Goal: Transaction & Acquisition: Purchase product/service

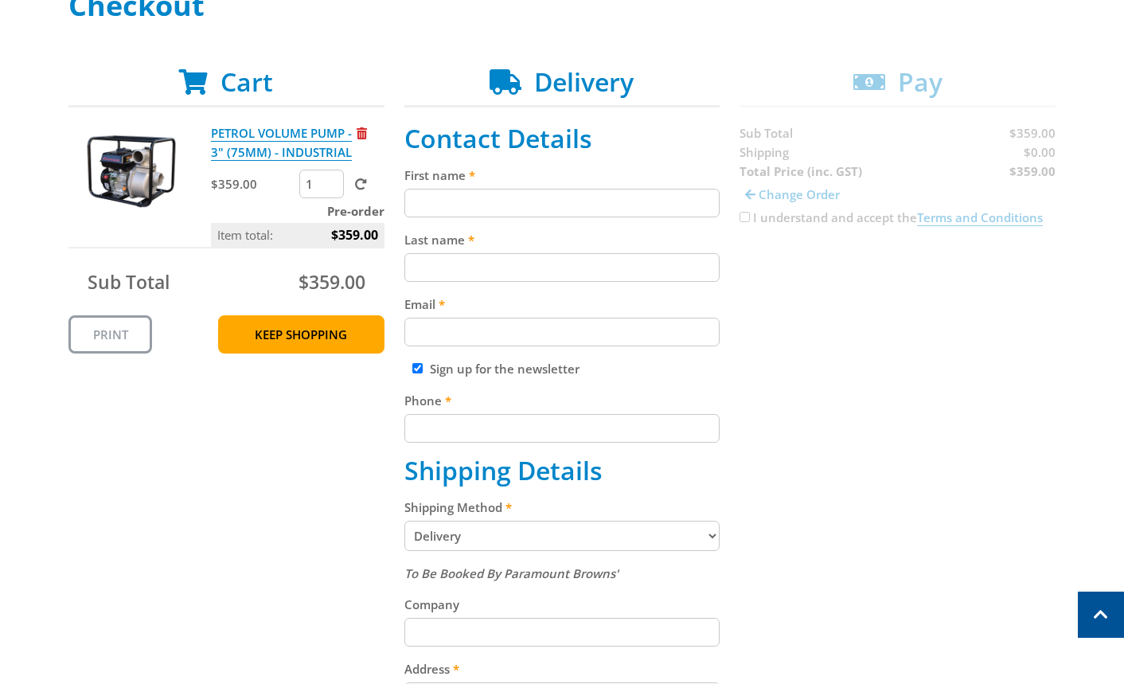
scroll to position [178, 0]
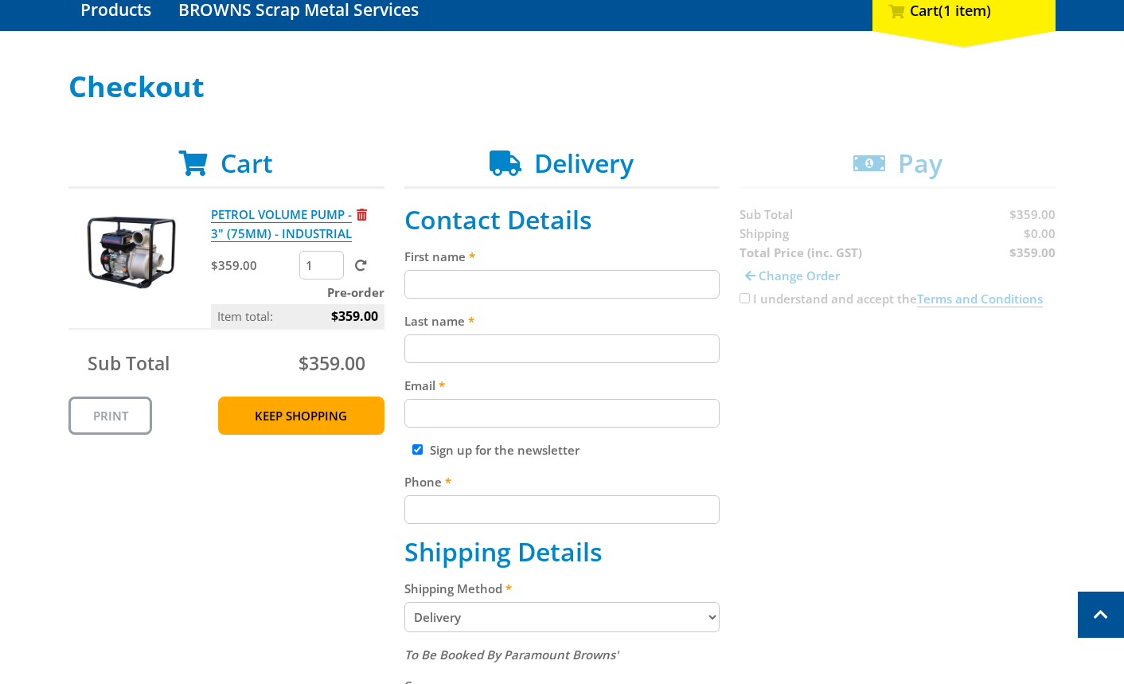
drag, startPoint x: 545, startPoint y: 277, endPoint x: 548, endPoint y: 335, distance: 58.2
click at [545, 277] on input "First name" at bounding box center [562, 284] width 316 height 29
paste input "[PERSON_NAME]"
type input "[PERSON_NAME]"
drag, startPoint x: 518, startPoint y: 349, endPoint x: 588, endPoint y: 398, distance: 85.7
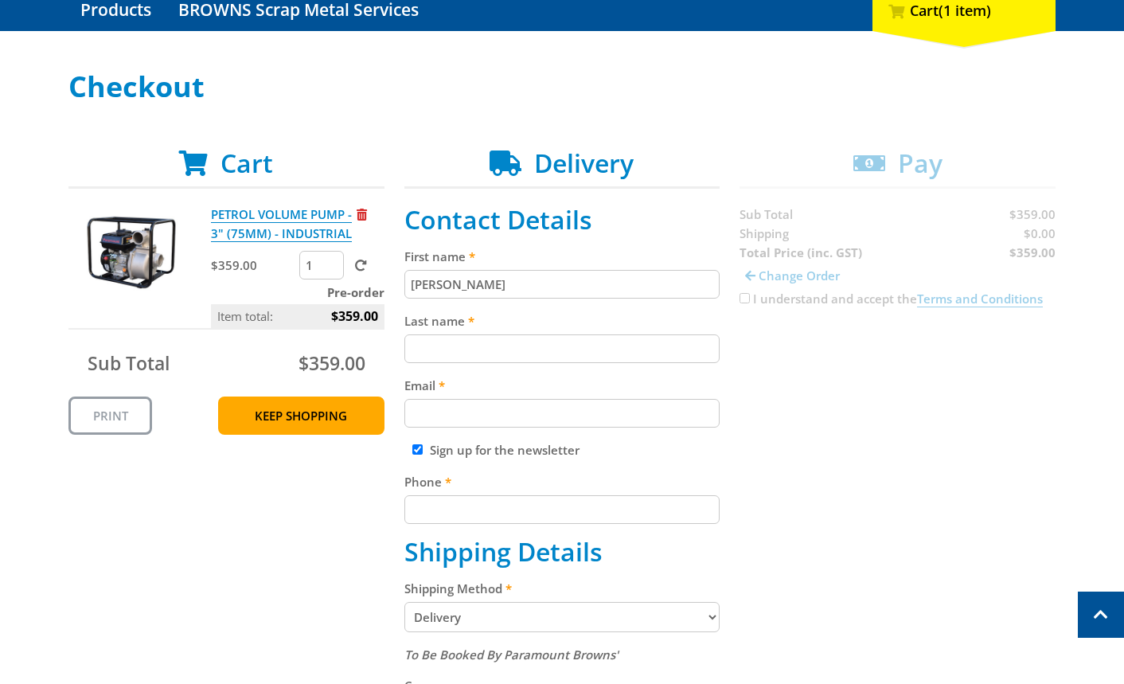
click at [518, 348] on input "Last name" at bounding box center [562, 348] width 316 height 29
paste input "[PERSON_NAME]"
type input "[PERSON_NAME]"
click at [550, 388] on label "Email" at bounding box center [562, 385] width 316 height 19
click at [550, 399] on input "Email" at bounding box center [562, 413] width 316 height 29
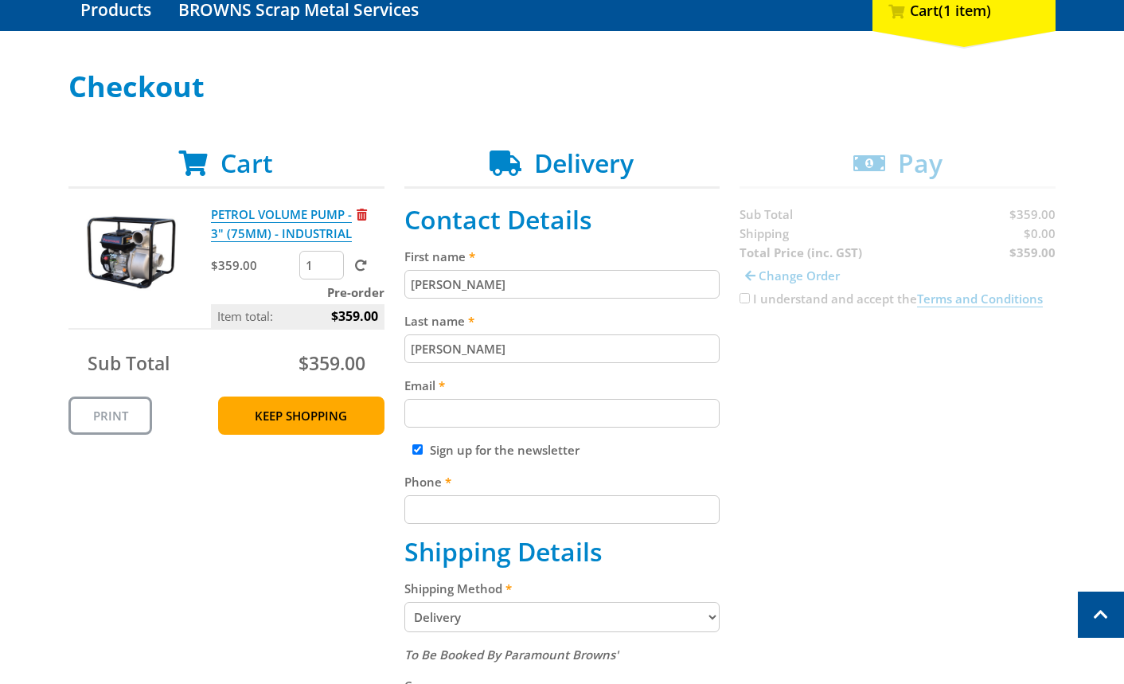
click at [537, 410] on input "Email" at bounding box center [562, 413] width 316 height 29
paste input "[EMAIL_ADDRESS][DOMAIN_NAME]"
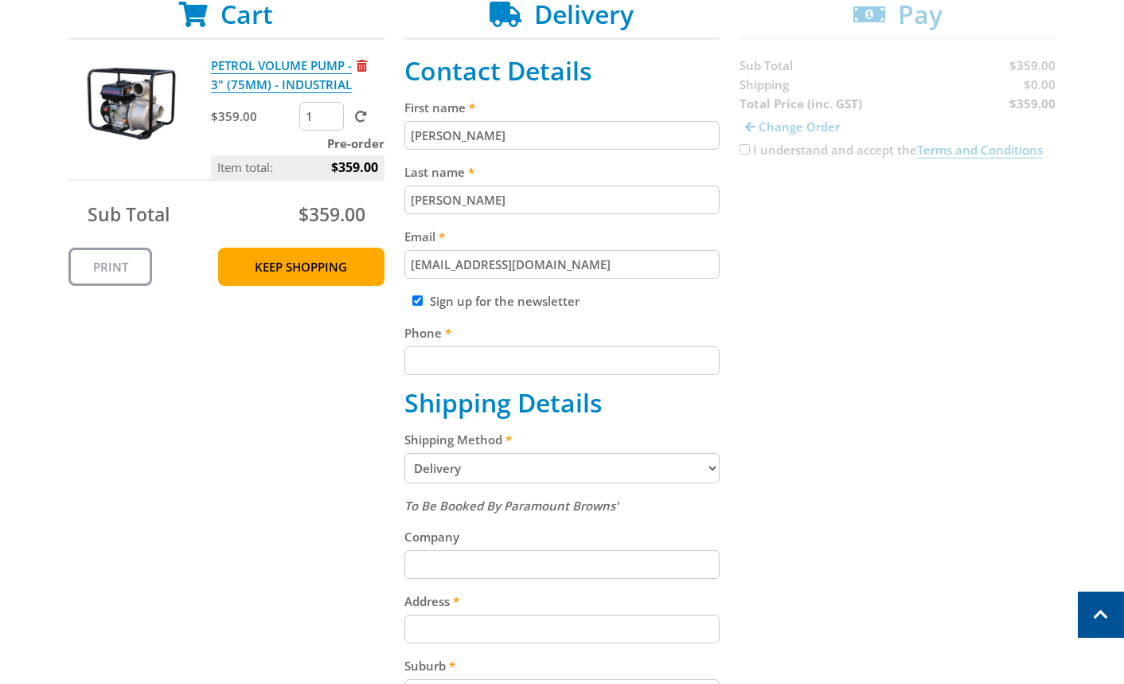
scroll to position [357, 0]
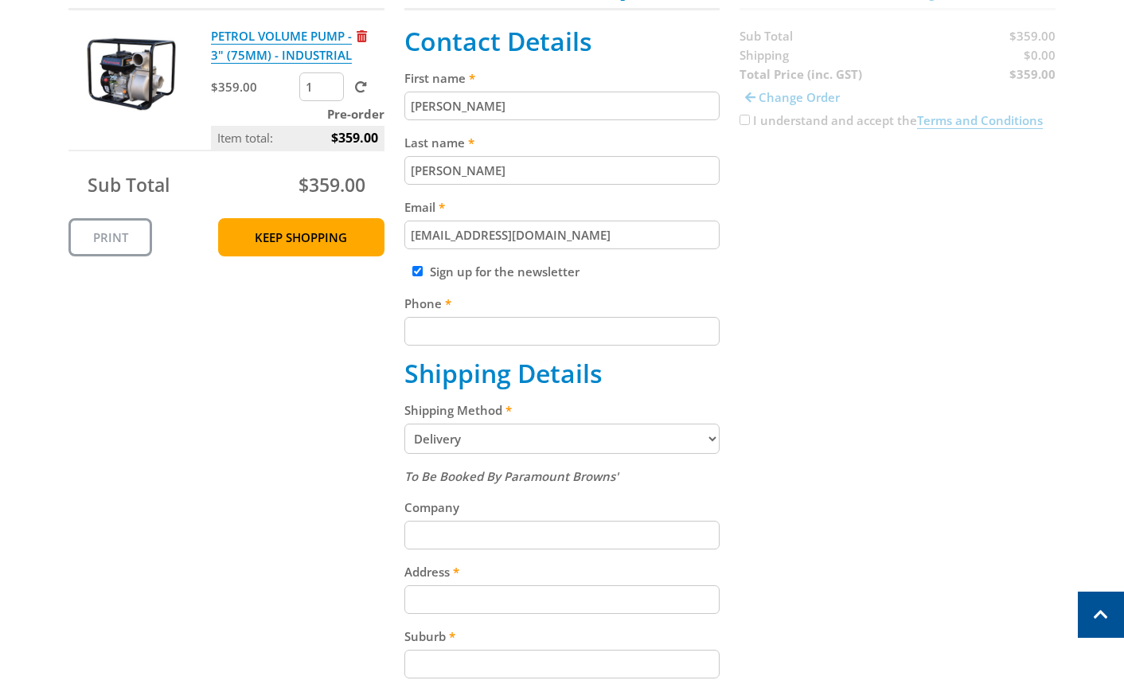
type input "[EMAIL_ADDRESS][DOMAIN_NAME]"
click at [487, 332] on input "Phone" at bounding box center [562, 331] width 316 height 29
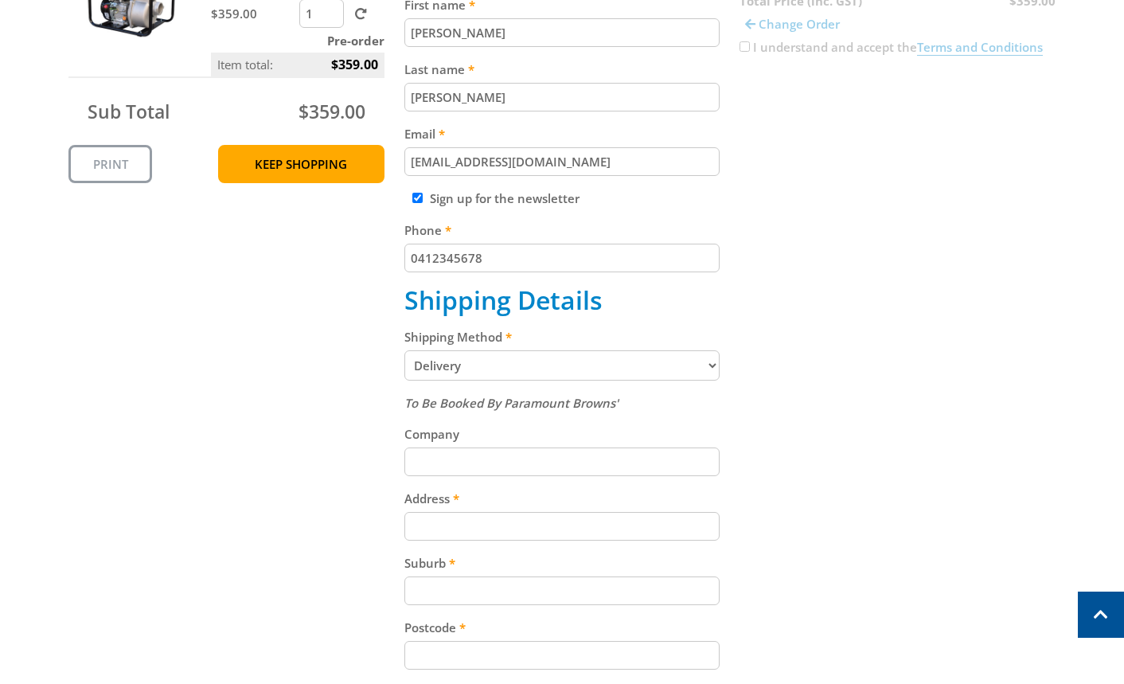
scroll to position [624, 0]
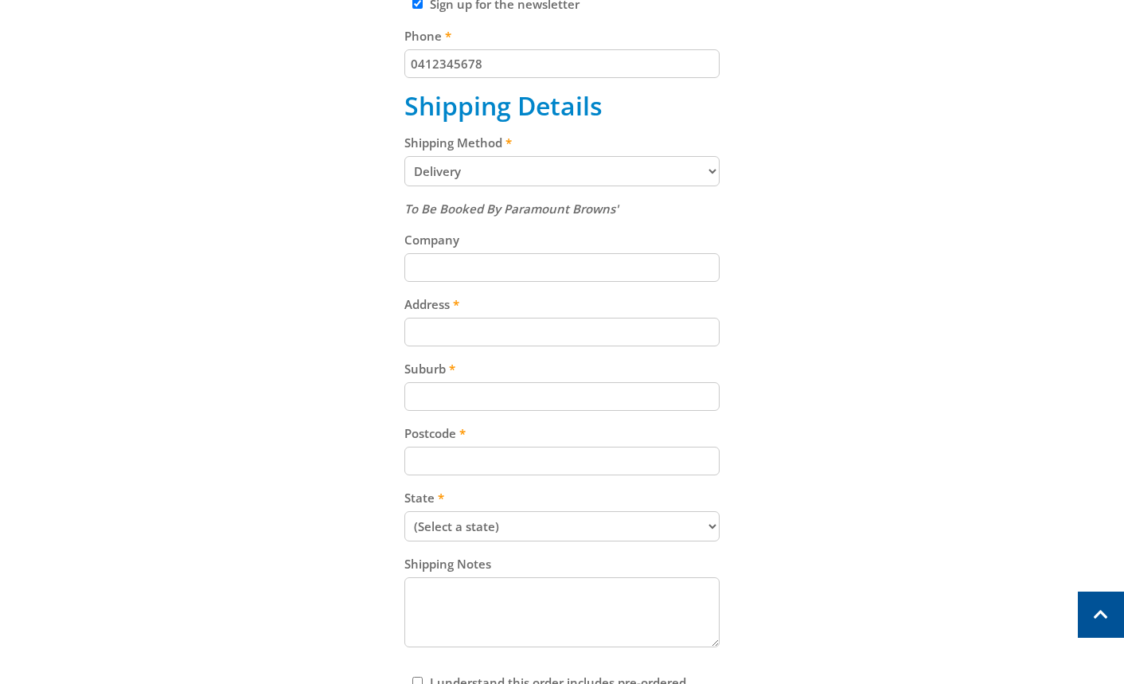
type input "0412345678"
click at [601, 337] on input "Address" at bounding box center [562, 332] width 316 height 29
paste input "[STREET_ADDRESS]"
type input "[STREET_ADDRESS]"
click at [503, 451] on input "Postcode" at bounding box center [562, 461] width 316 height 29
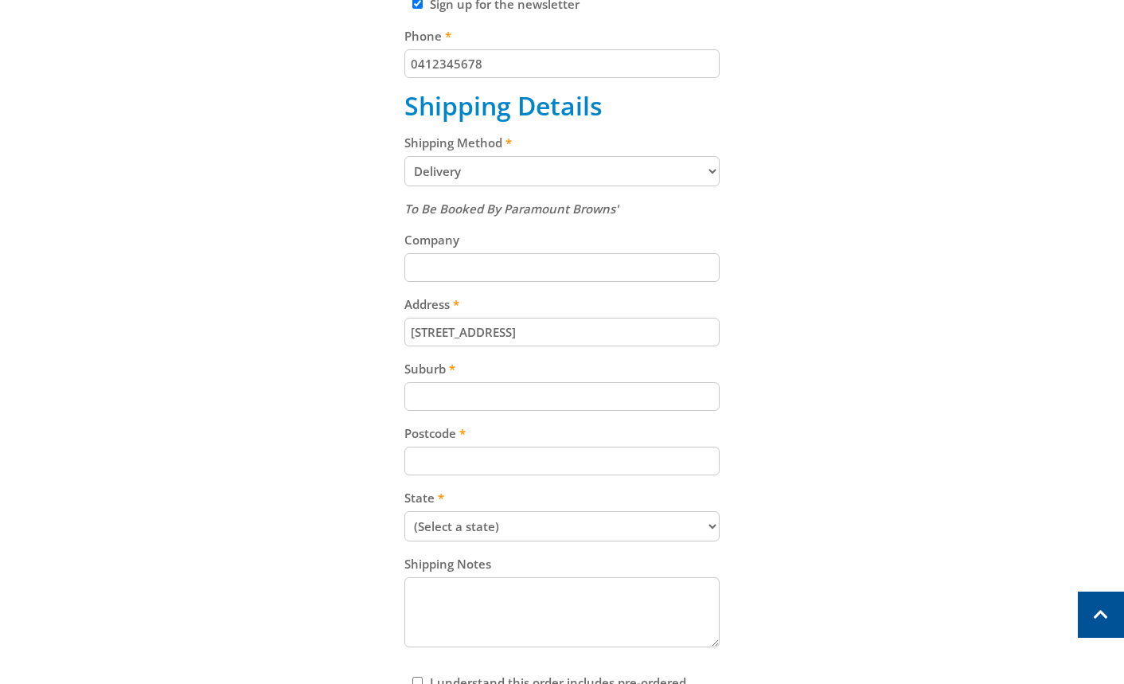
paste input "5094"
type input "5094"
click at [505, 527] on select "(Select a state) South Australia Victoria New South Wales Queensland Western Au…" at bounding box center [562, 526] width 316 height 30
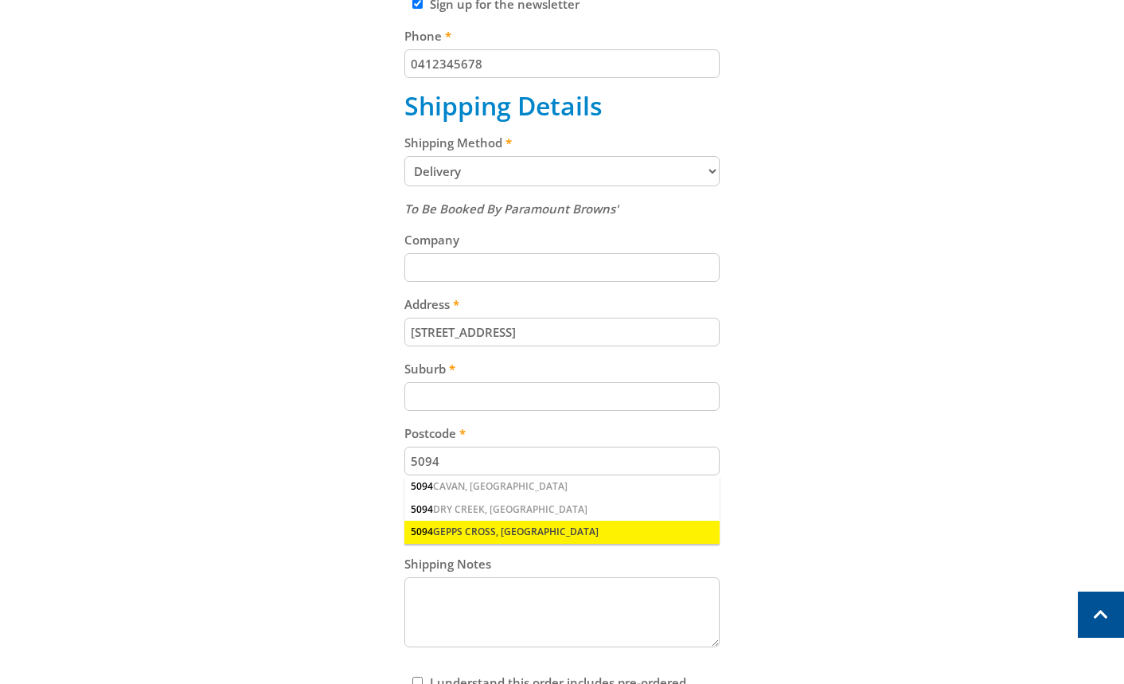
click at [491, 533] on div "5094 GEPPS CROSS, SA" at bounding box center [562, 532] width 316 height 22
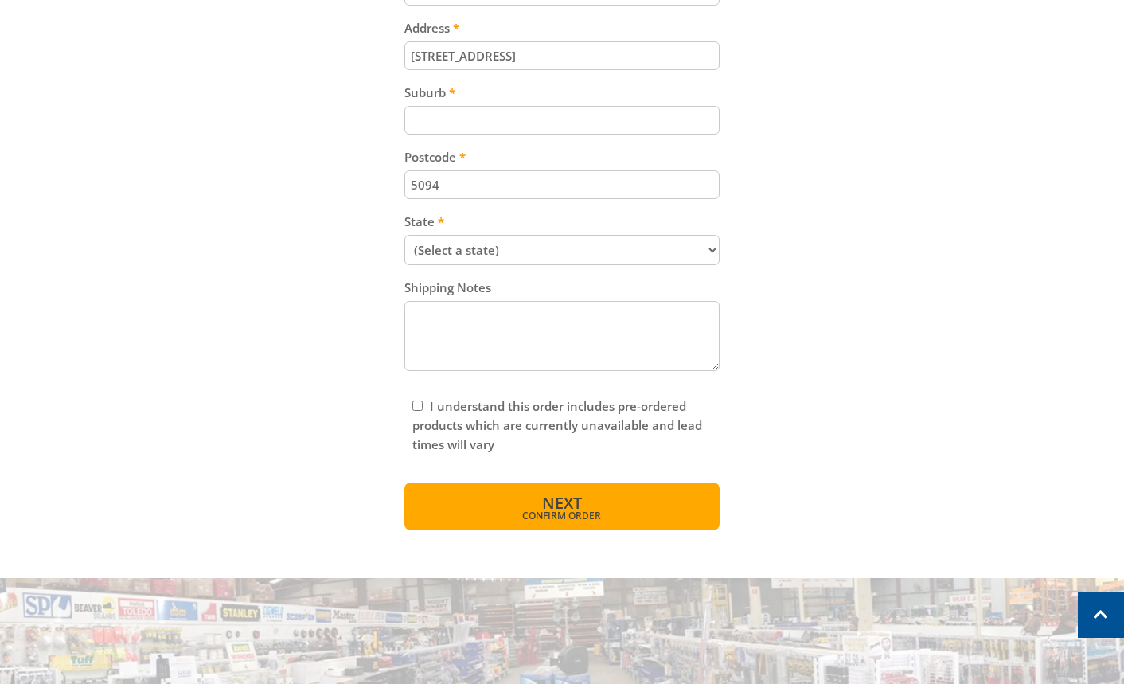
scroll to position [981, 0]
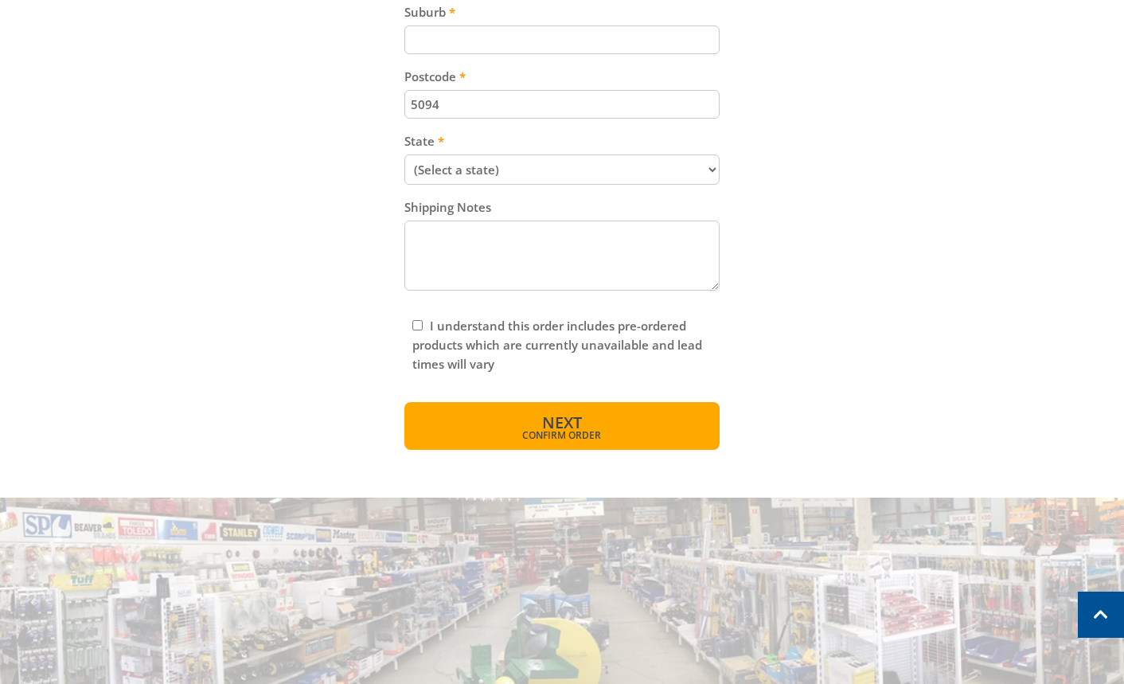
click at [576, 408] on button "Next Confirm order" at bounding box center [562, 426] width 316 height 48
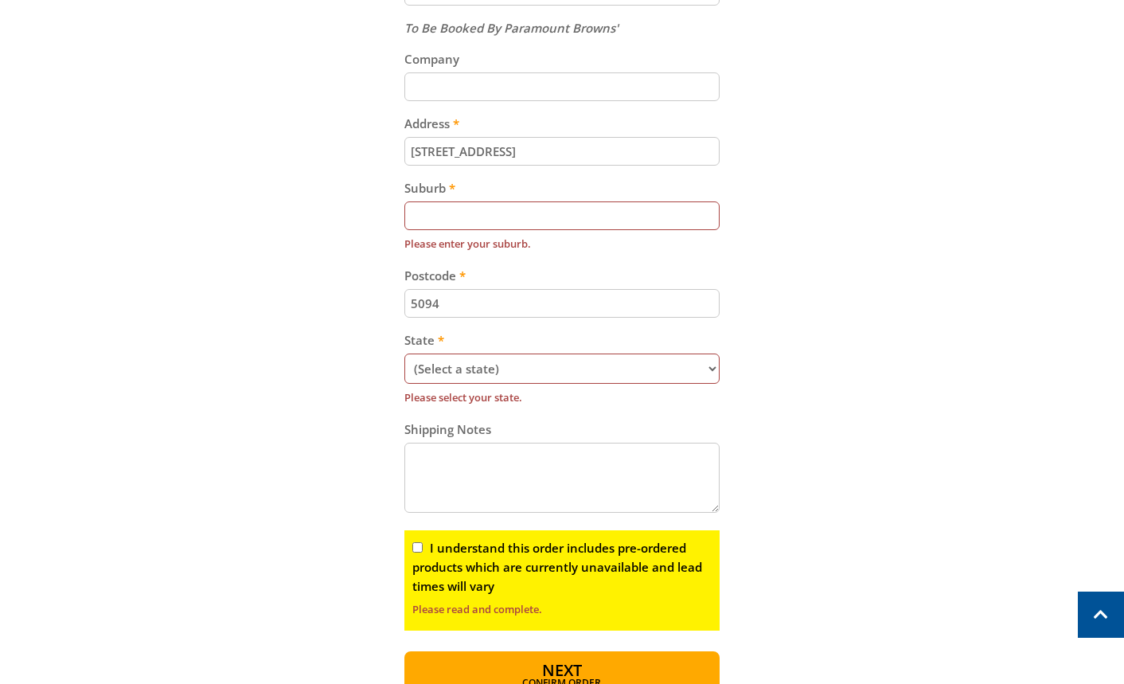
scroll to position [802, 0]
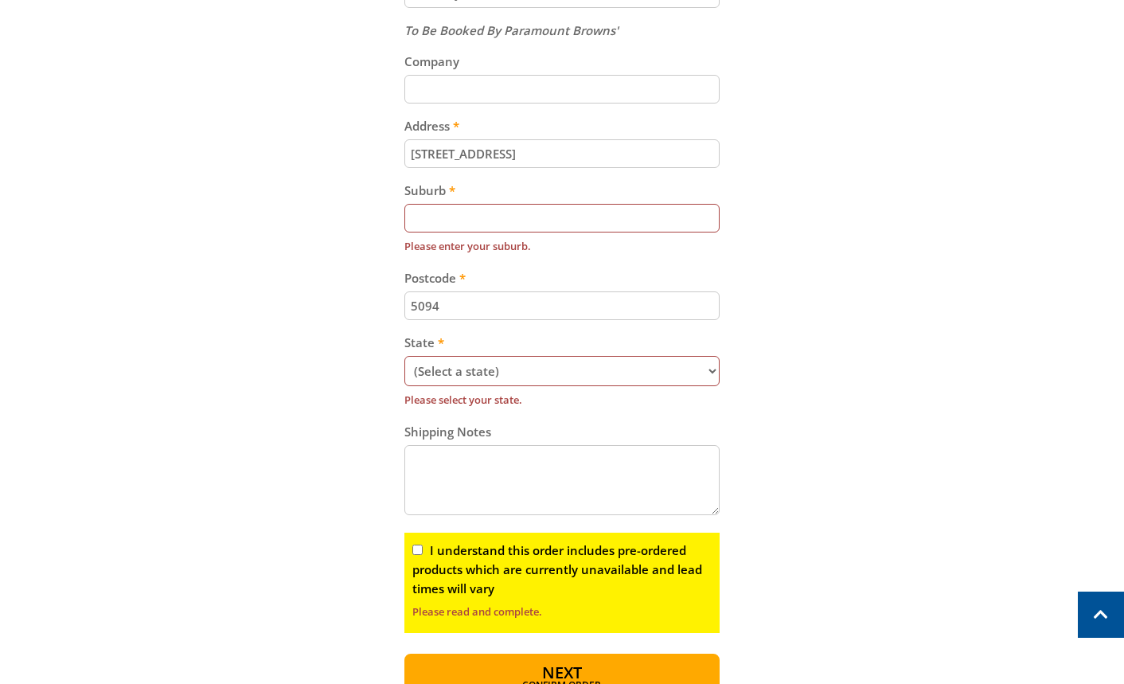
click at [465, 209] on input "Suburb" at bounding box center [562, 218] width 316 height 29
paste input "Gepps Cross"
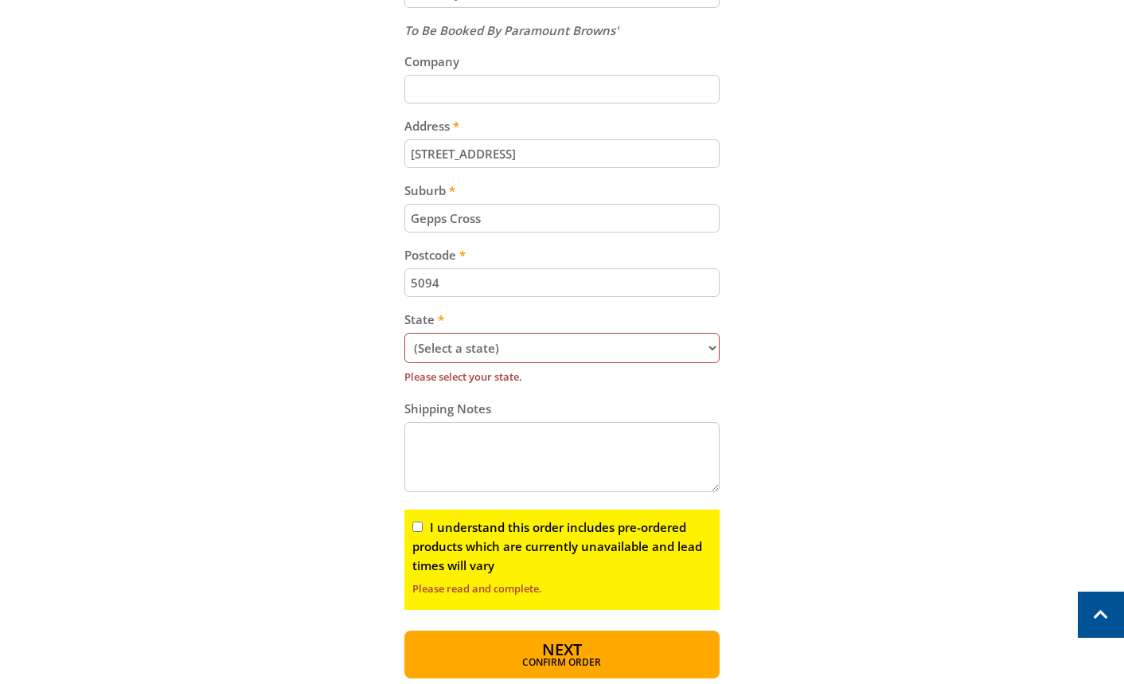
type input "Gepps Cross"
click at [806, 300] on div "Cart PETROL VOLUME PUMP - 3" (75MM) - INDUSTRIAL $359.00 1 Pre-order Item total…" at bounding box center [561, 101] width 987 height 1154
click at [556, 350] on select "(Select a state) South Australia Victoria New South Wales Queensland Western Au…" at bounding box center [562, 348] width 316 height 30
select select "SA"
click at [404, 333] on select "(Select a state) South Australia Victoria New South Wales Queensland Western Au…" at bounding box center [562, 348] width 316 height 30
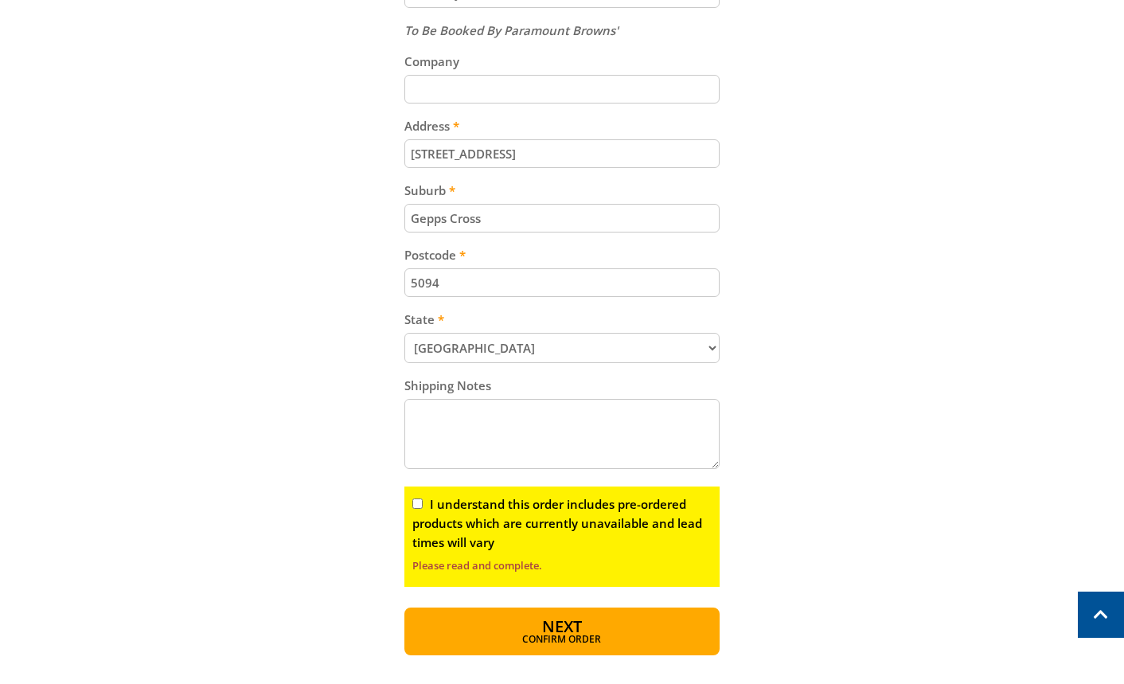
click at [419, 508] on input "I understand this order includes pre-ordered products which are currently unava…" at bounding box center [417, 503] width 10 height 10
checkbox input "true"
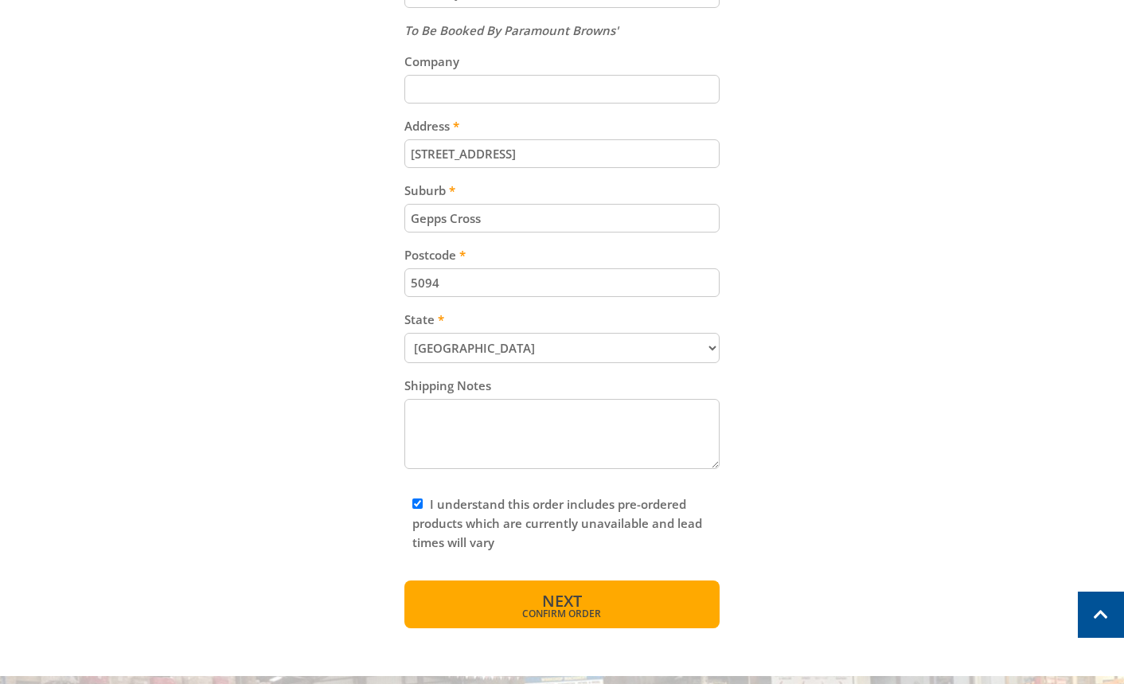
click at [545, 611] on span "Confirm order" at bounding box center [563, 614] width 248 height 10
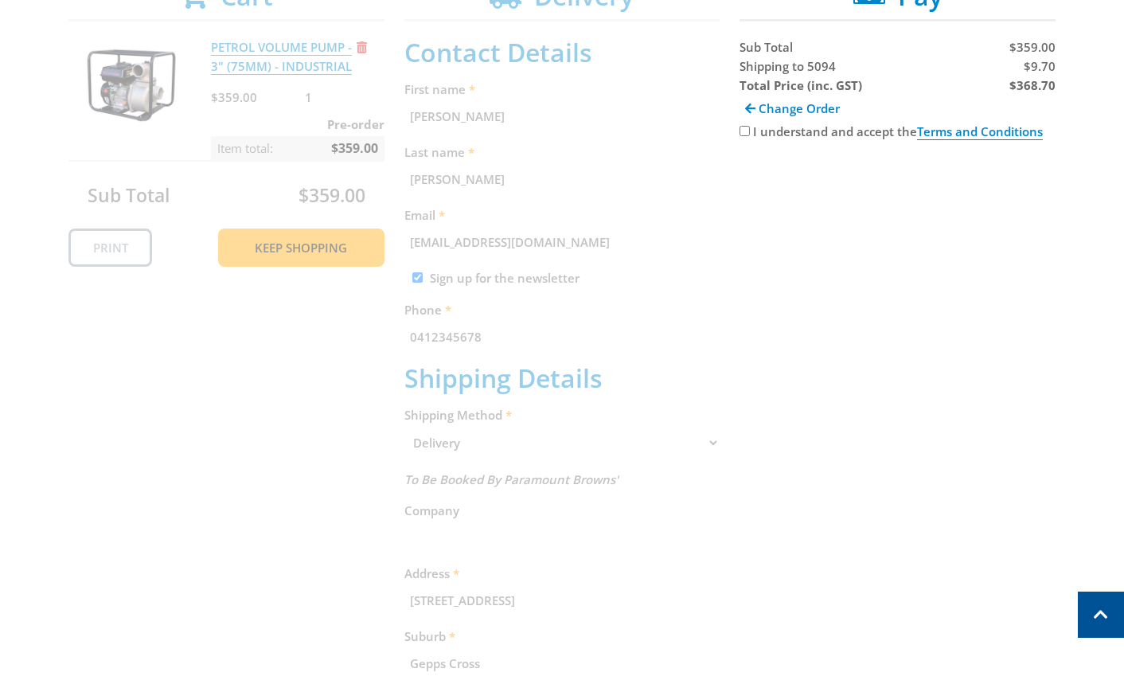
scroll to position [326, 0]
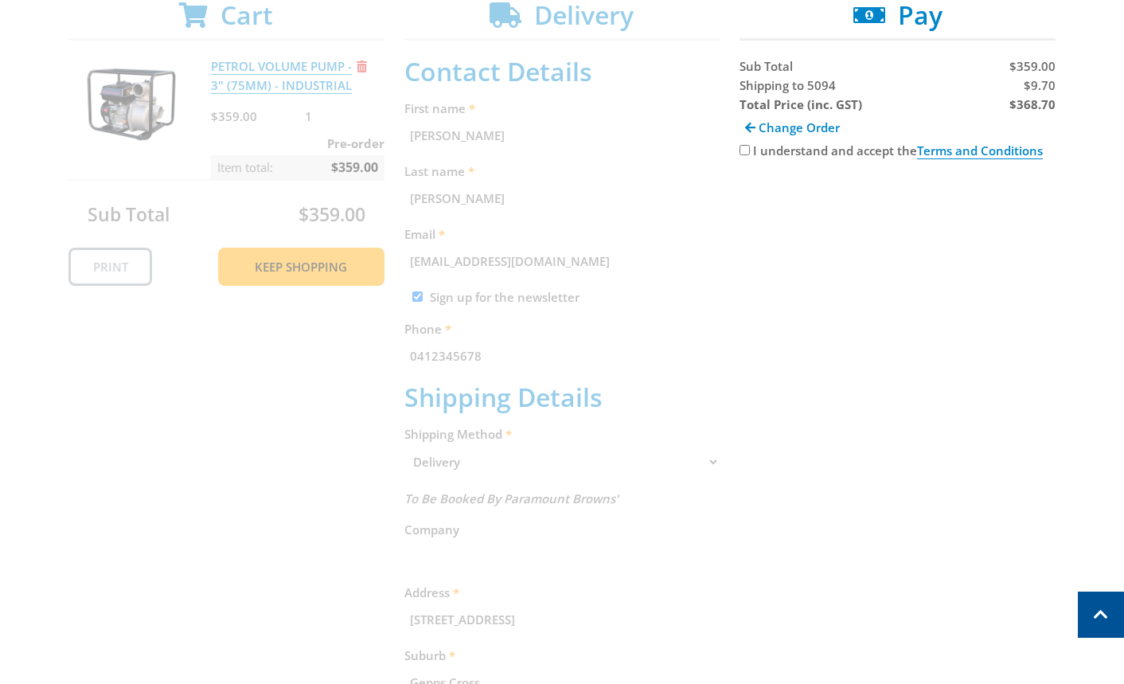
click at [984, 292] on div "Cart PETROL VOLUME PUMP - 3" (75MM) - INDUSTRIAL $359.00 1 Pre-order Item total…" at bounding box center [561, 543] width 987 height 1087
click at [752, 92] on span "Shipping to 5094" at bounding box center [788, 85] width 96 height 16
copy span "Shipping"
click at [1032, 89] on span "$9.70" at bounding box center [1040, 85] width 32 height 16
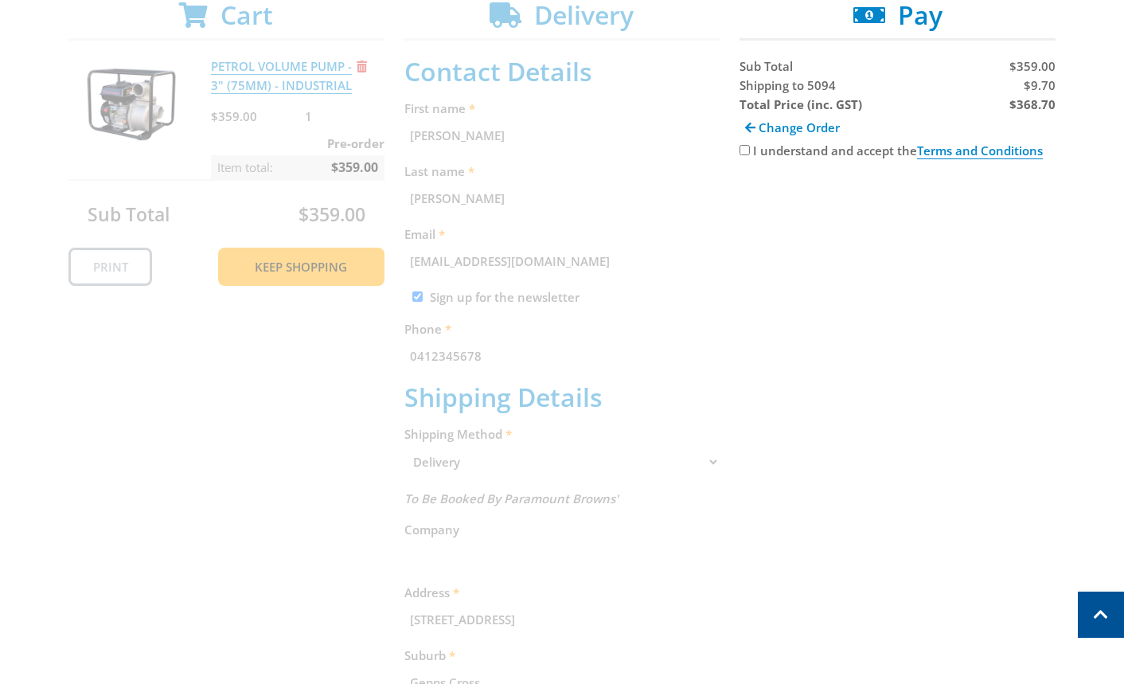
click at [1032, 89] on span "$9.70" at bounding box center [1040, 85] width 32 height 16
copy span "9.70"
click at [1028, 104] on strong "$368.70" at bounding box center [1032, 104] width 46 height 16
copy strong "368.70"
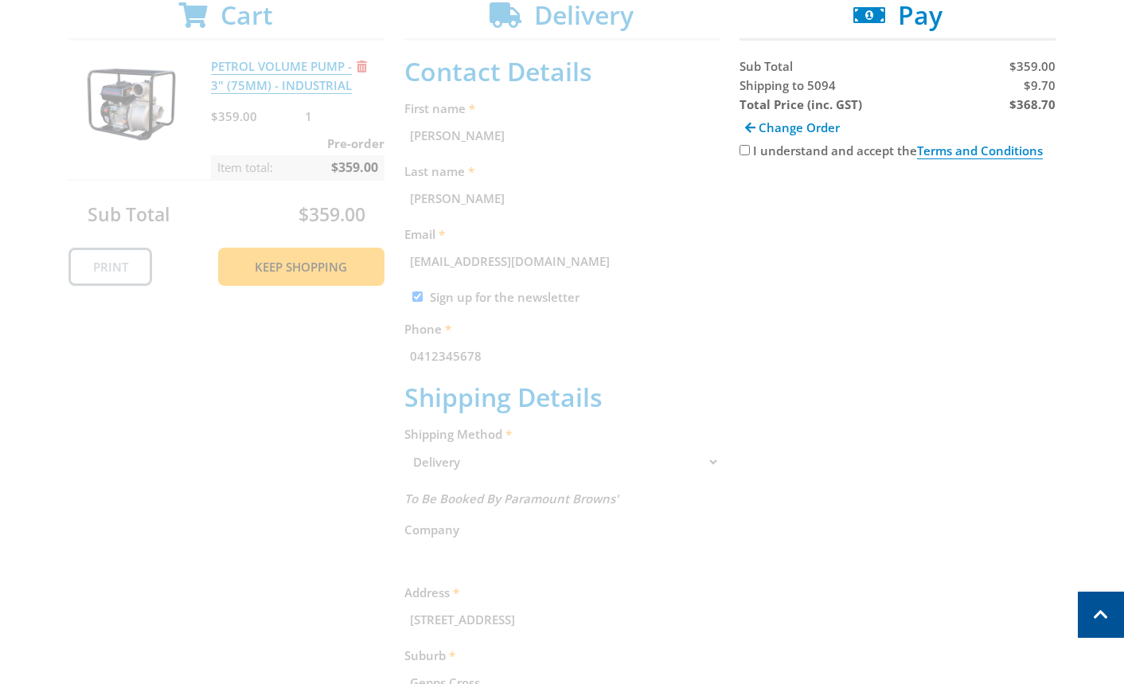
click at [1023, 504] on div "Cart PETROL VOLUME PUMP - 3" (75MM) - INDUSTRIAL $359.00 1 Pre-order Item total…" at bounding box center [561, 543] width 987 height 1087
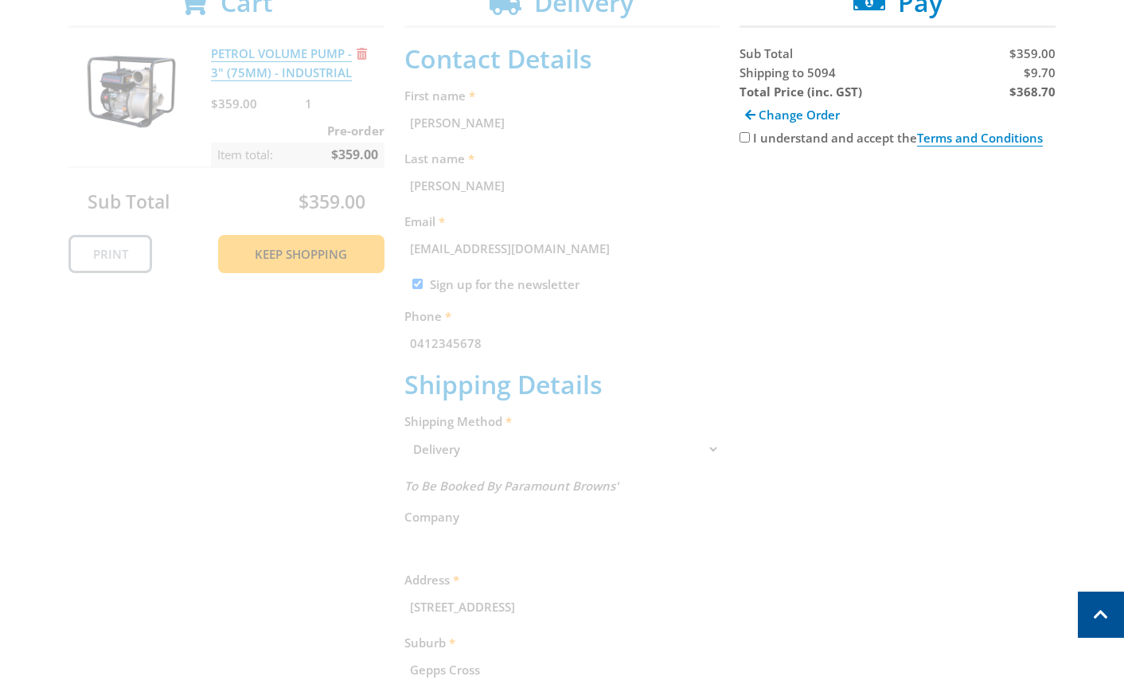
scroll to position [148, 0]
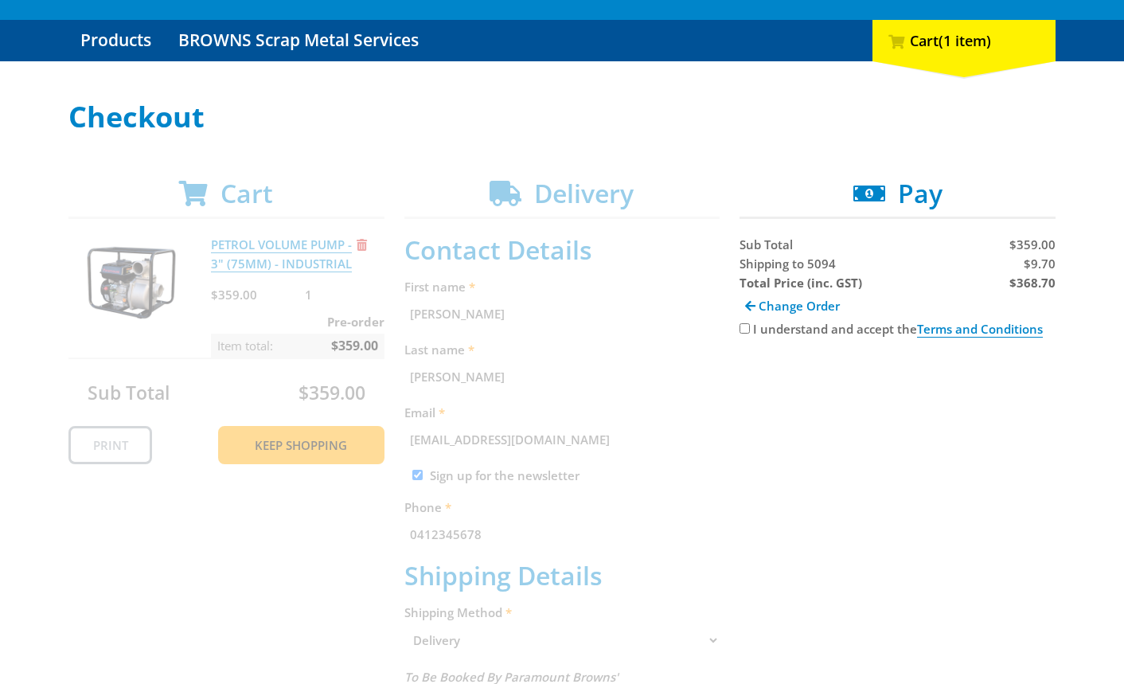
click at [741, 326] on input "I understand and accept the Terms and Conditions" at bounding box center [745, 328] width 10 height 10
checkbox input "true"
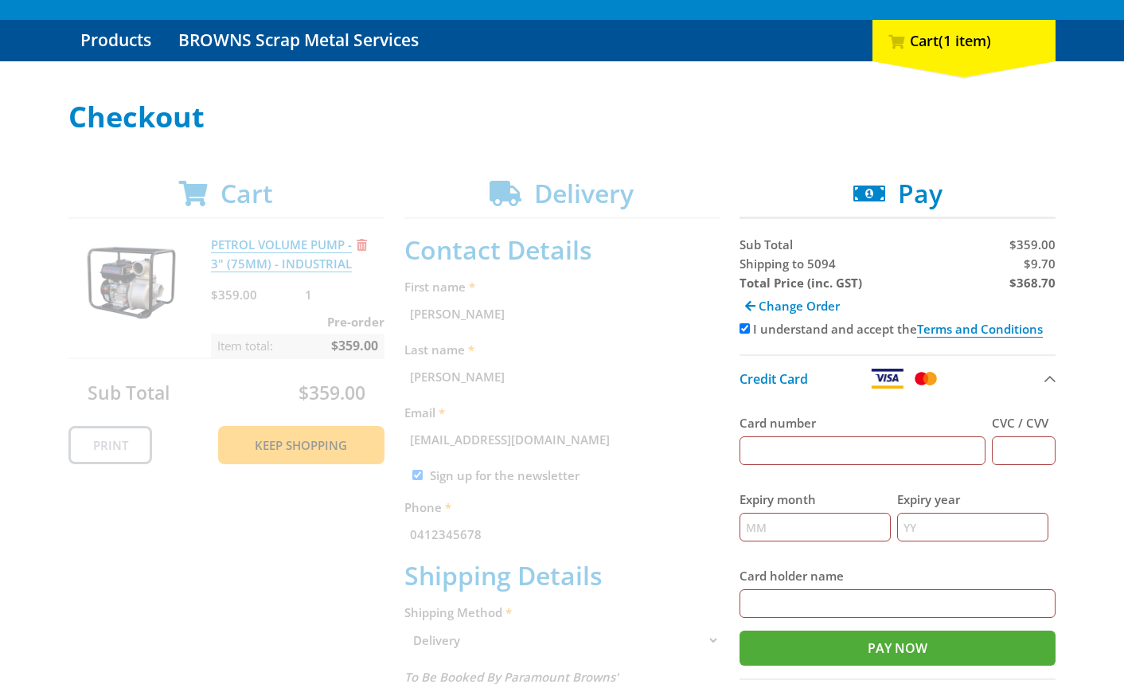
click at [859, 462] on input "Card number" at bounding box center [863, 450] width 246 height 29
type input "5454545454545454"
type input "123"
type input "12"
type input "2025"
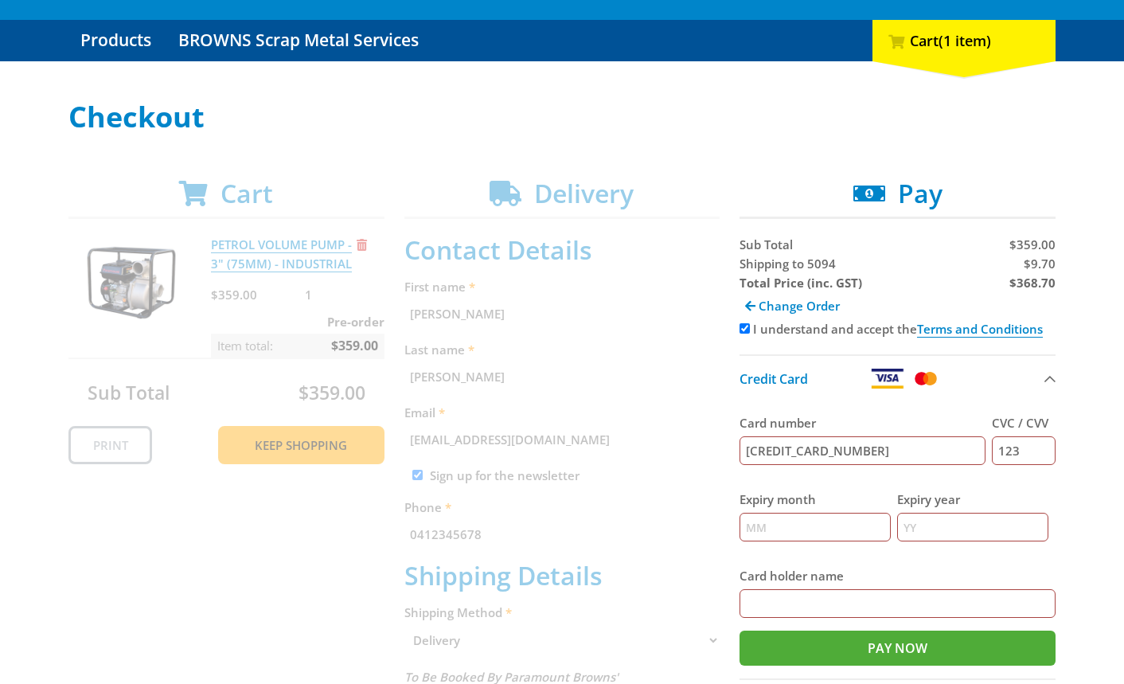
type input "[PERSON_NAME]"
click at [889, 502] on label "Expiry month" at bounding box center [815, 499] width 151 height 19
click at [889, 513] on input "12" at bounding box center [815, 527] width 151 height 29
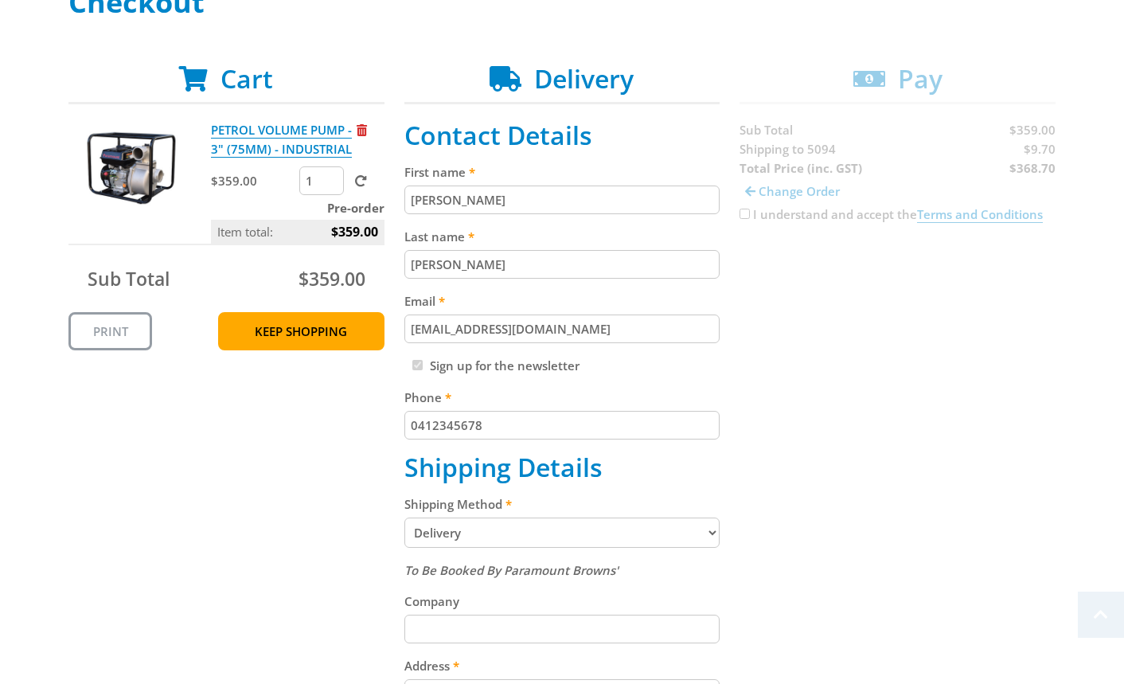
scroll to position [267, 0]
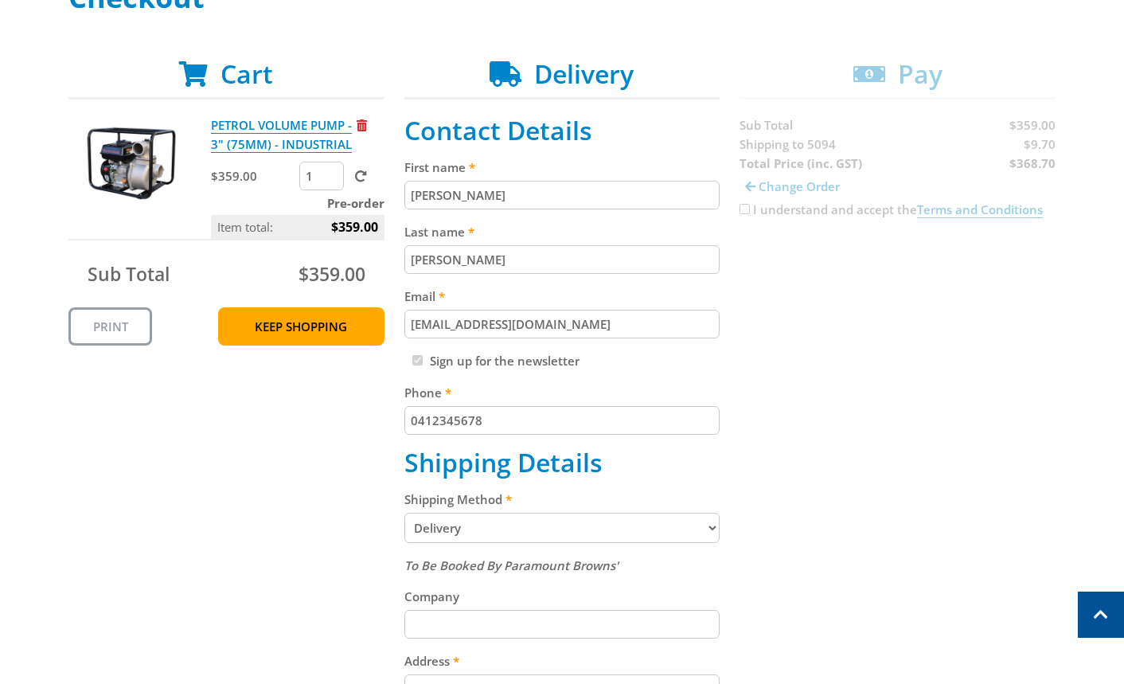
click at [455, 527] on select "Pickup from Gepps Cross Delivery" at bounding box center [562, 528] width 316 height 30
select select "Pickup"
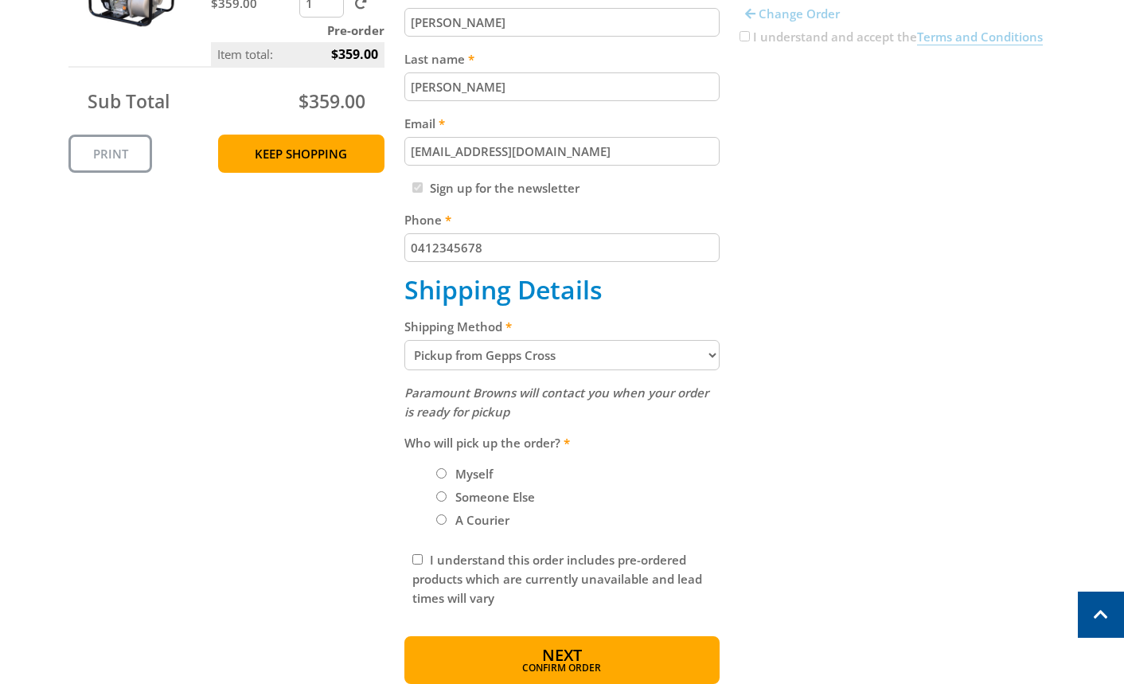
scroll to position [446, 0]
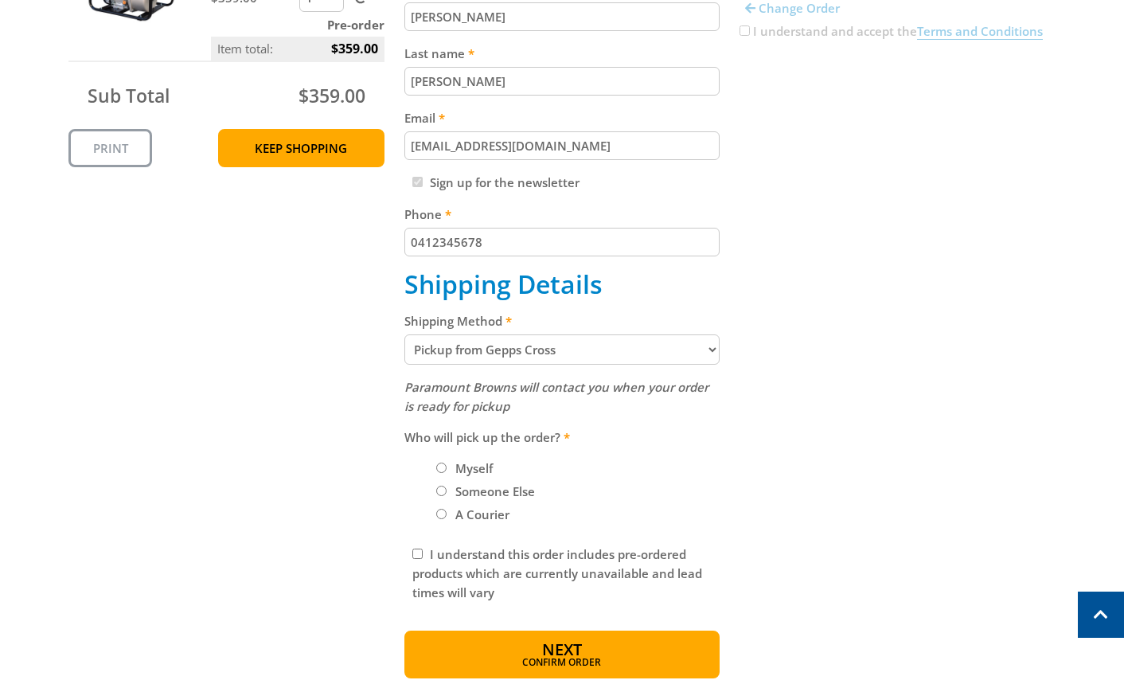
click at [473, 472] on label "Myself" at bounding box center [474, 468] width 49 height 27
click at [447, 472] on input "Myself" at bounding box center [441, 467] width 10 height 10
radio input "true"
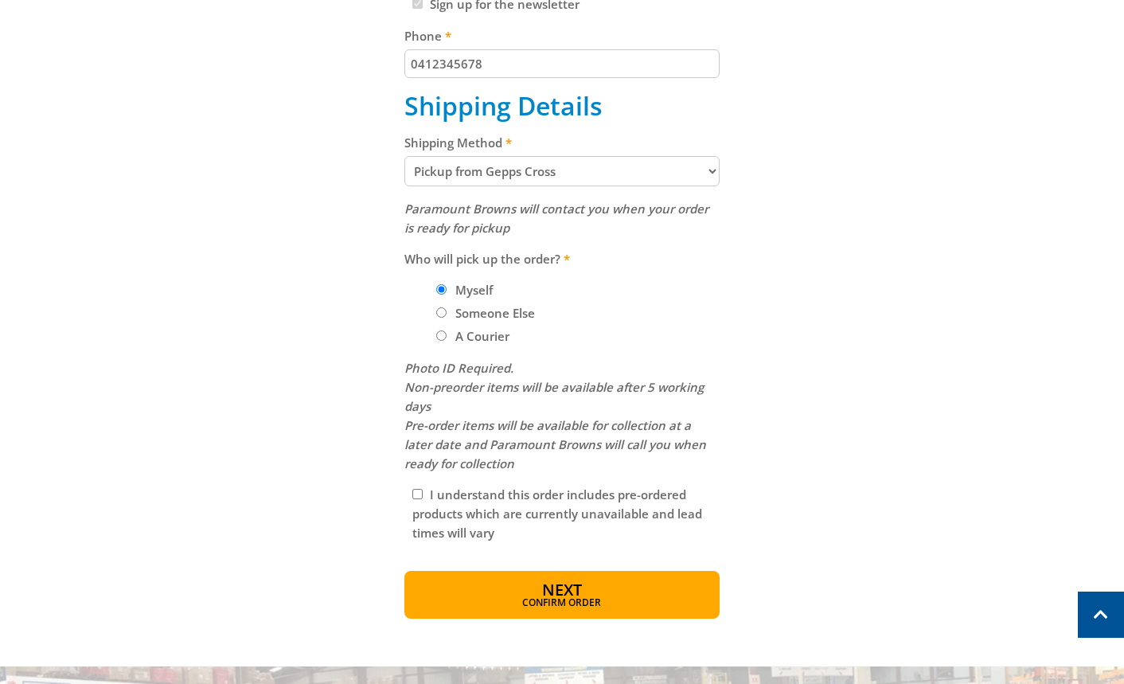
scroll to position [713, 0]
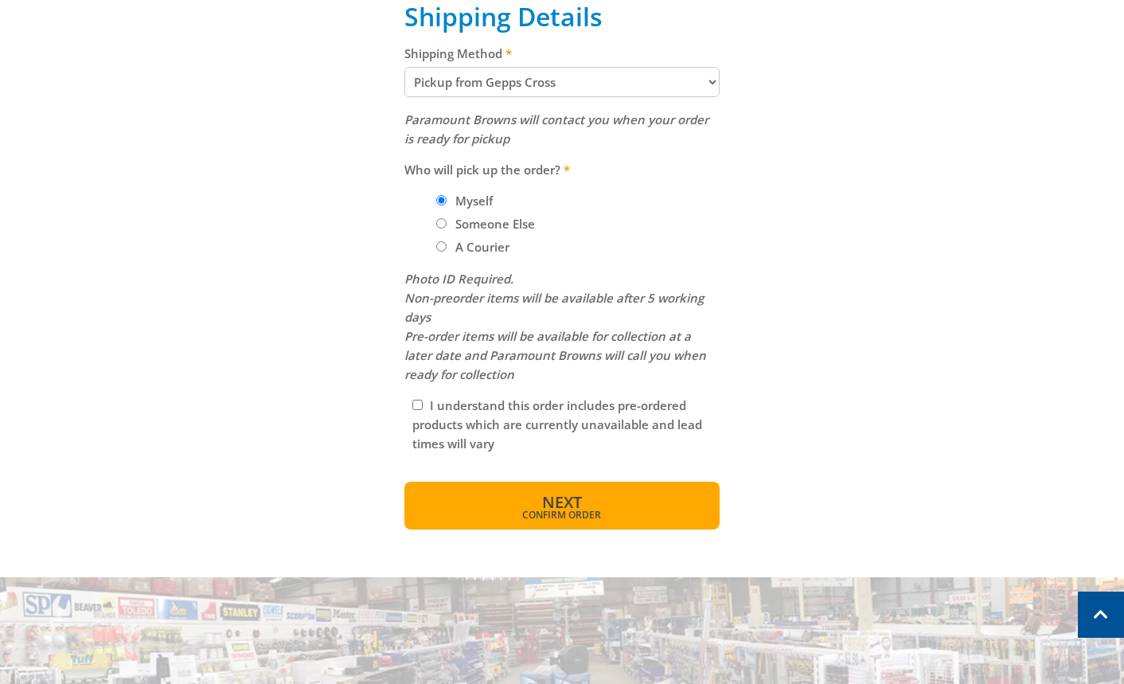
click at [568, 498] on span "Next" at bounding box center [562, 501] width 40 height 21
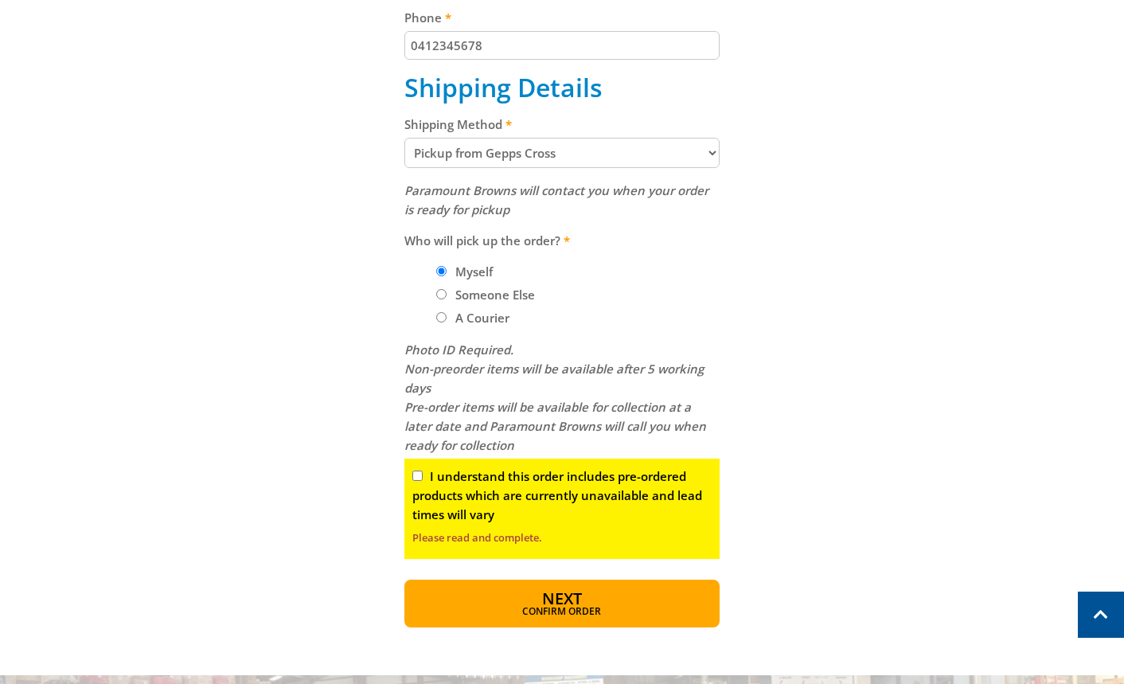
scroll to position [535, 0]
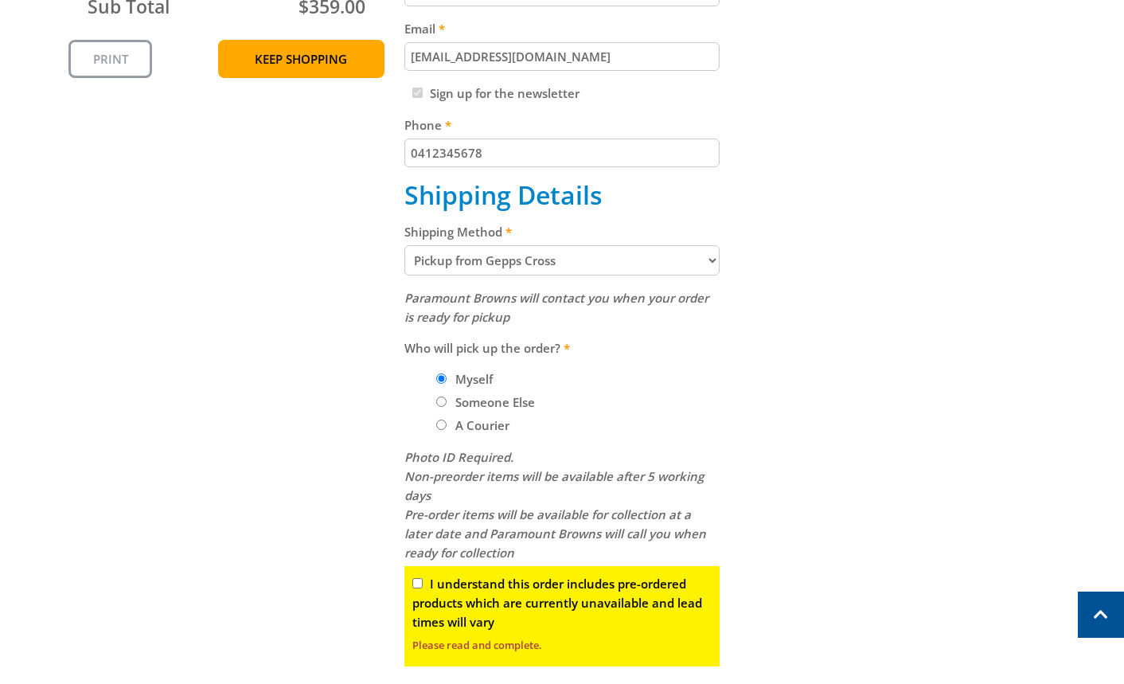
click at [417, 580] on input "I understand this order includes pre-ordered products which are currently unava…" at bounding box center [417, 583] width 10 height 10
checkbox input "true"
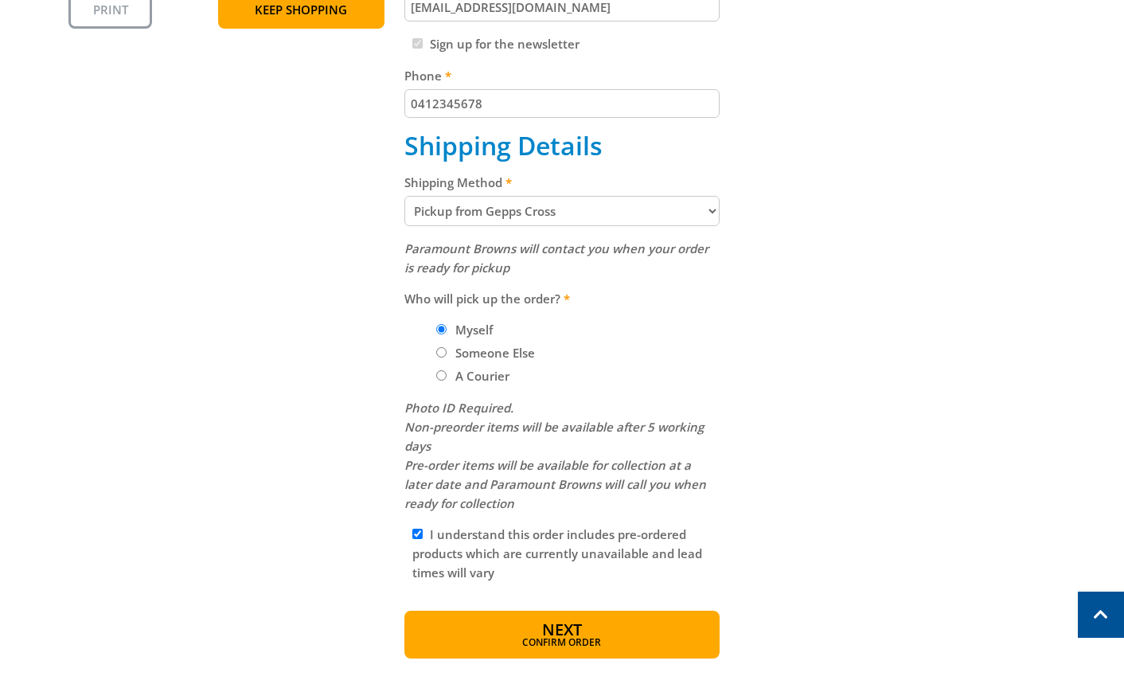
scroll to position [624, 0]
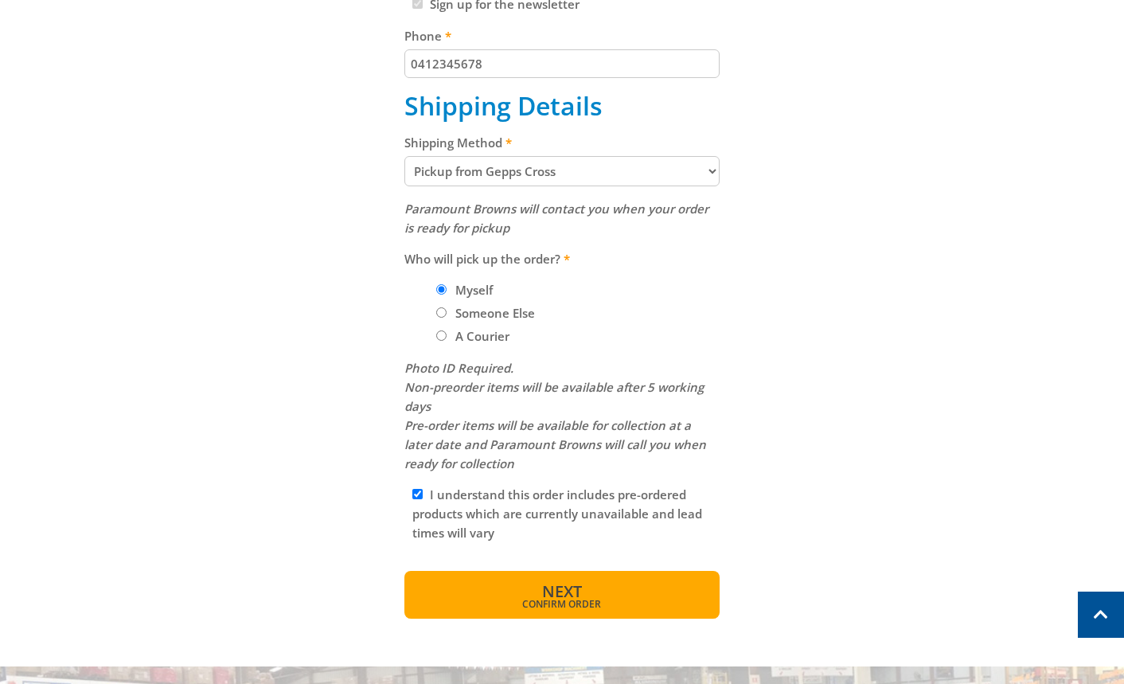
click at [569, 607] on span "Confirm order" at bounding box center [563, 604] width 248 height 10
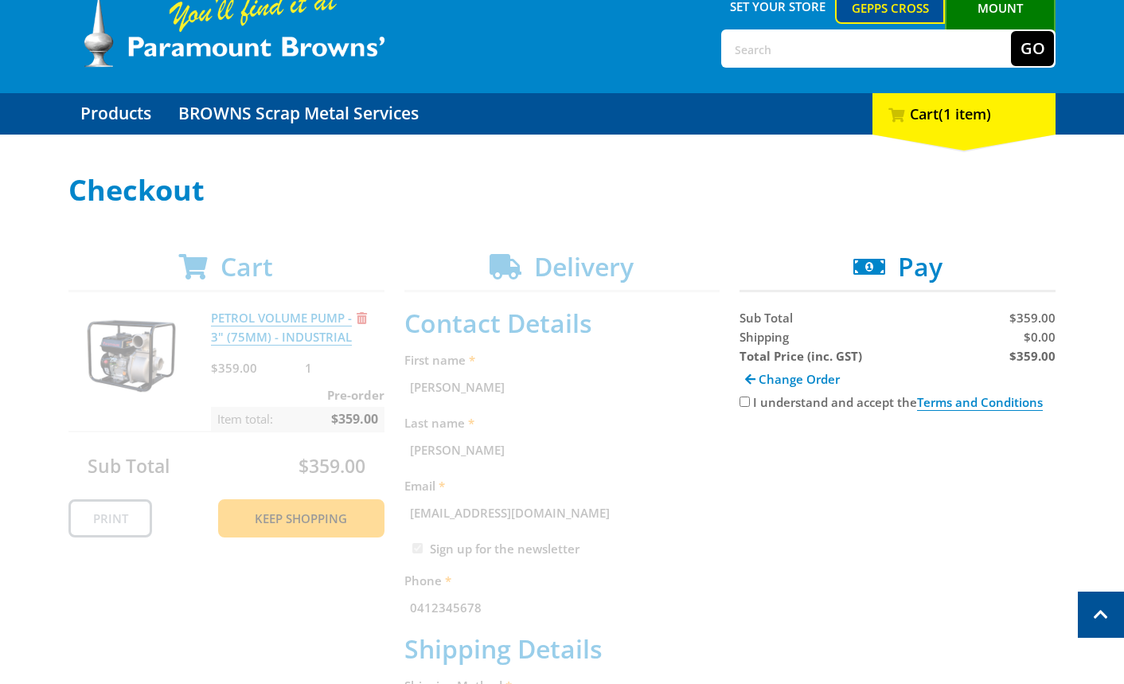
scroll to position [65, 0]
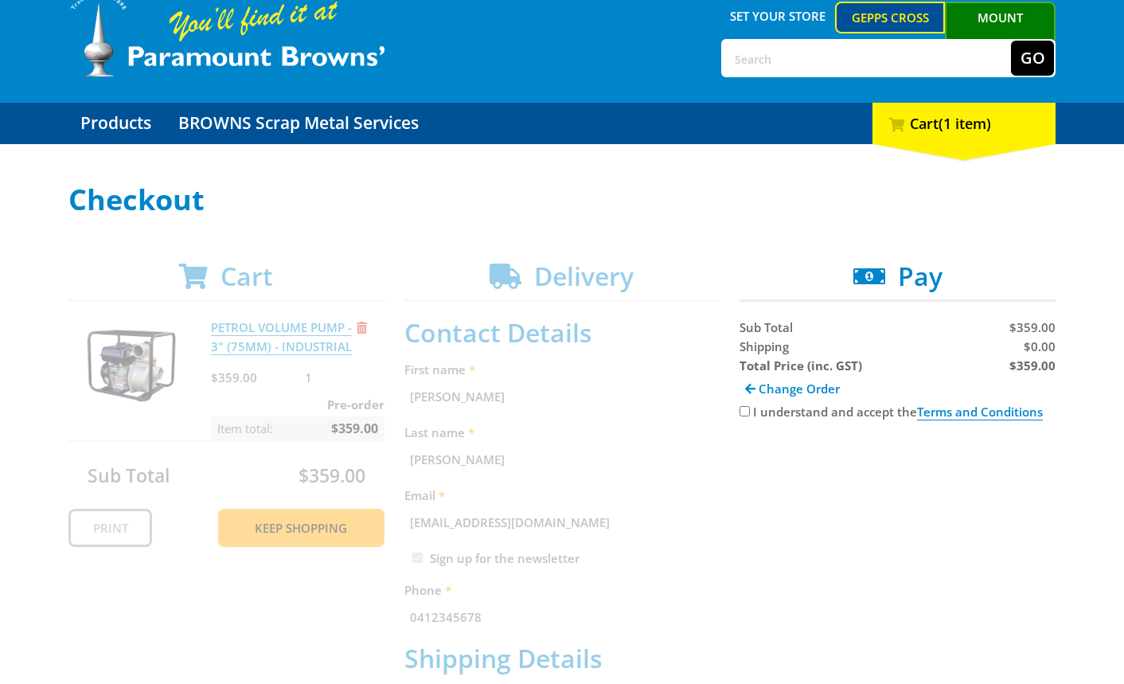
click at [775, 411] on label "I understand and accept the Terms and Conditions" at bounding box center [898, 412] width 290 height 17
click at [750, 411] on input "I understand and accept the Terms and Conditions" at bounding box center [745, 411] width 10 height 10
checkbox input "true"
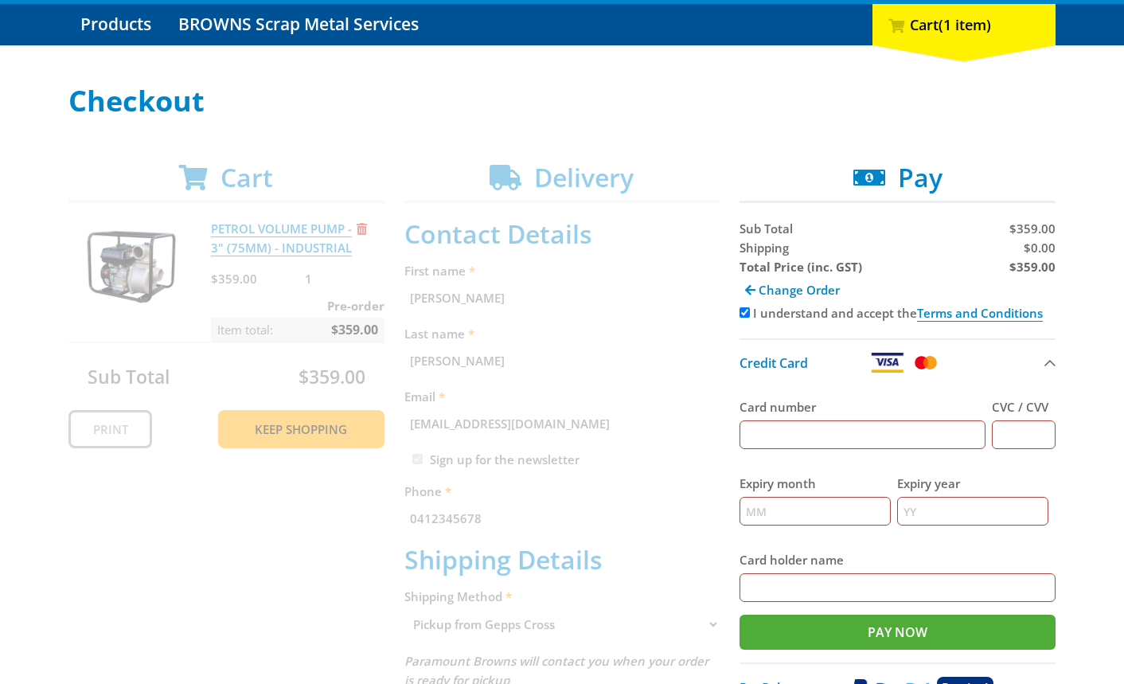
scroll to position [422, 0]
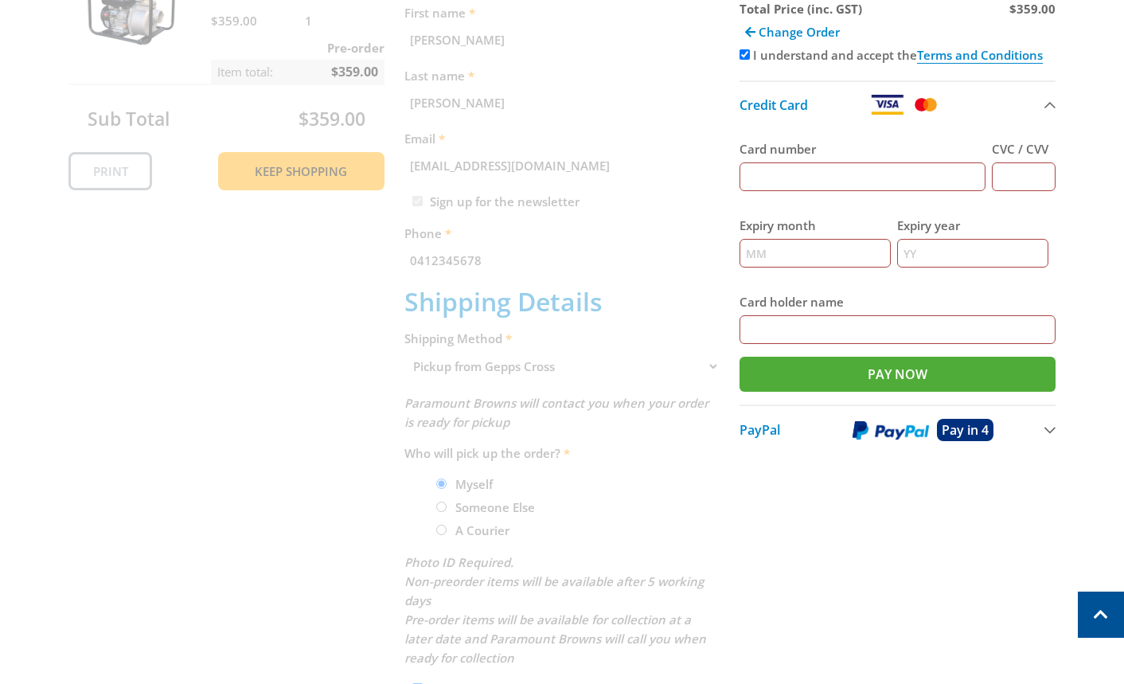
click at [431, 170] on div "Cart PETROL VOLUME PUMP - 3" (75MM) - INDUSTRIAL $359.00 1 Pre-order Item total…" at bounding box center [561, 358] width 987 height 908
click at [451, 229] on div "Cart PETROL VOLUME PUMP - 3" (75MM) - INDUSTRIAL $359.00 1 Pre-order Item total…" at bounding box center [561, 358] width 987 height 908
click at [455, 330] on div "Cart PETROL VOLUME PUMP - 3" (75MM) - INDUSTRIAL $359.00 1 Pre-order Item total…" at bounding box center [561, 358] width 987 height 908
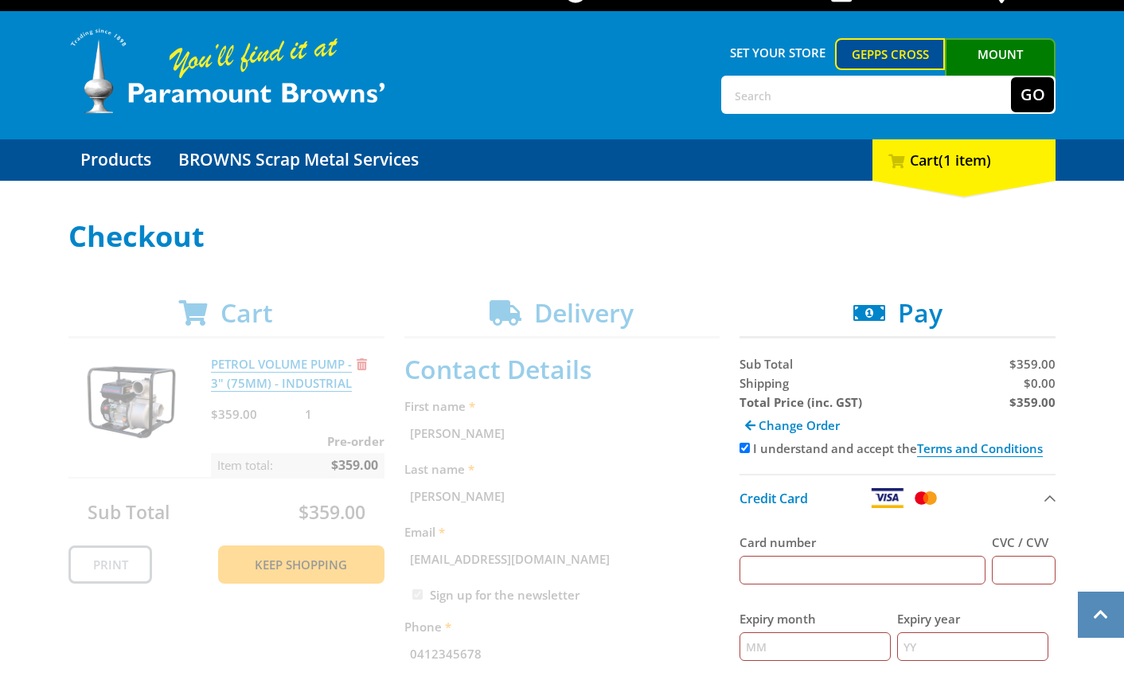
scroll to position [0, 0]
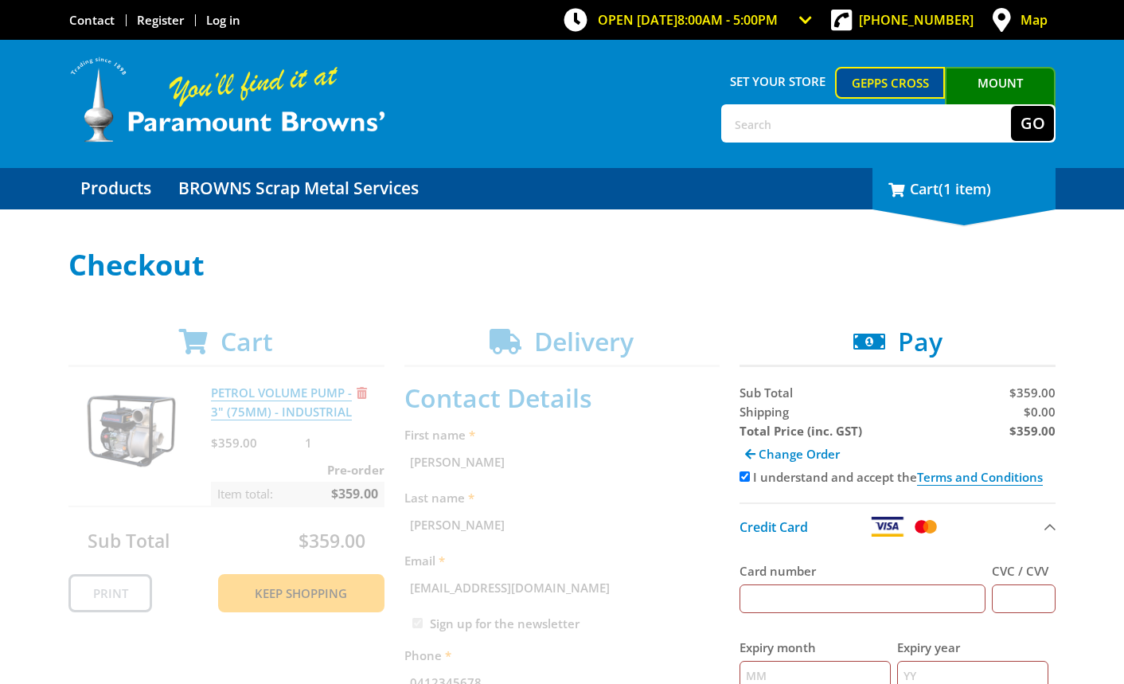
click at [952, 209] on div "1 Cart (1 item)" at bounding box center [963, 188] width 183 height 41
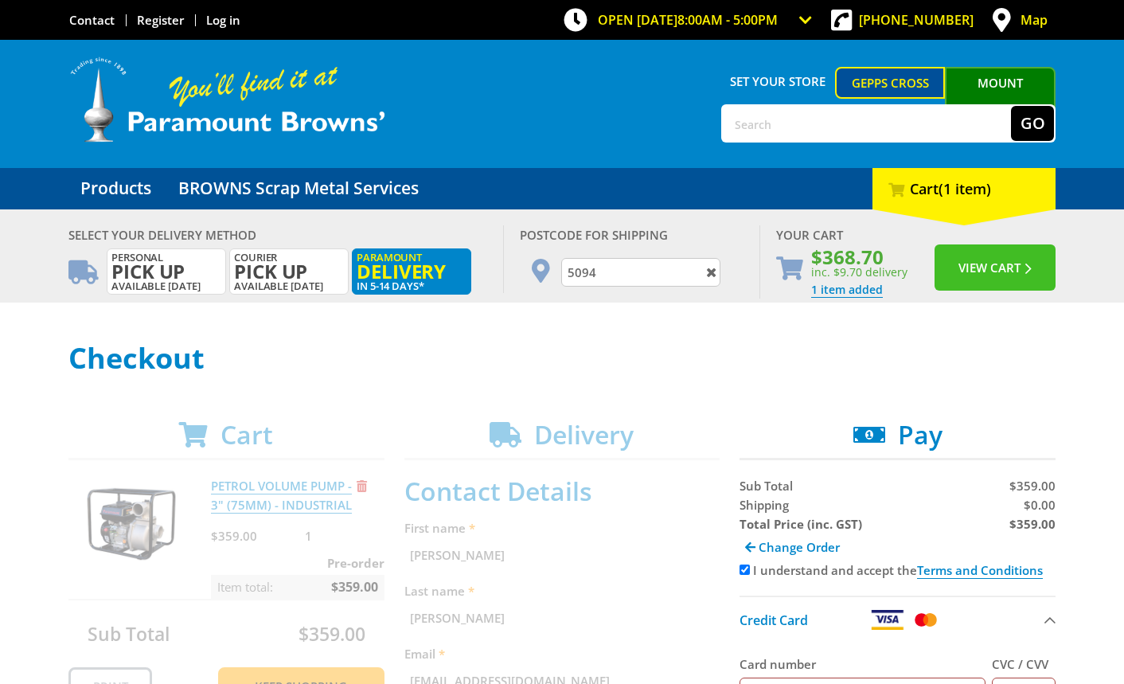
click at [987, 276] on button "View Cart" at bounding box center [995, 267] width 121 height 46
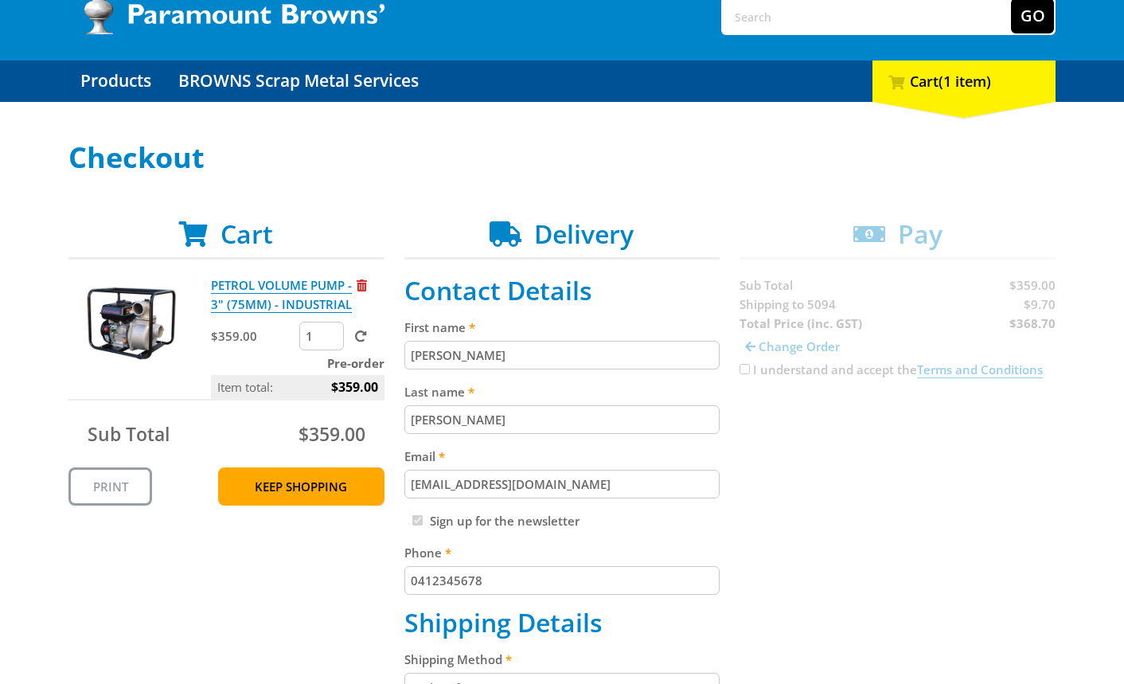
scroll to position [267, 0]
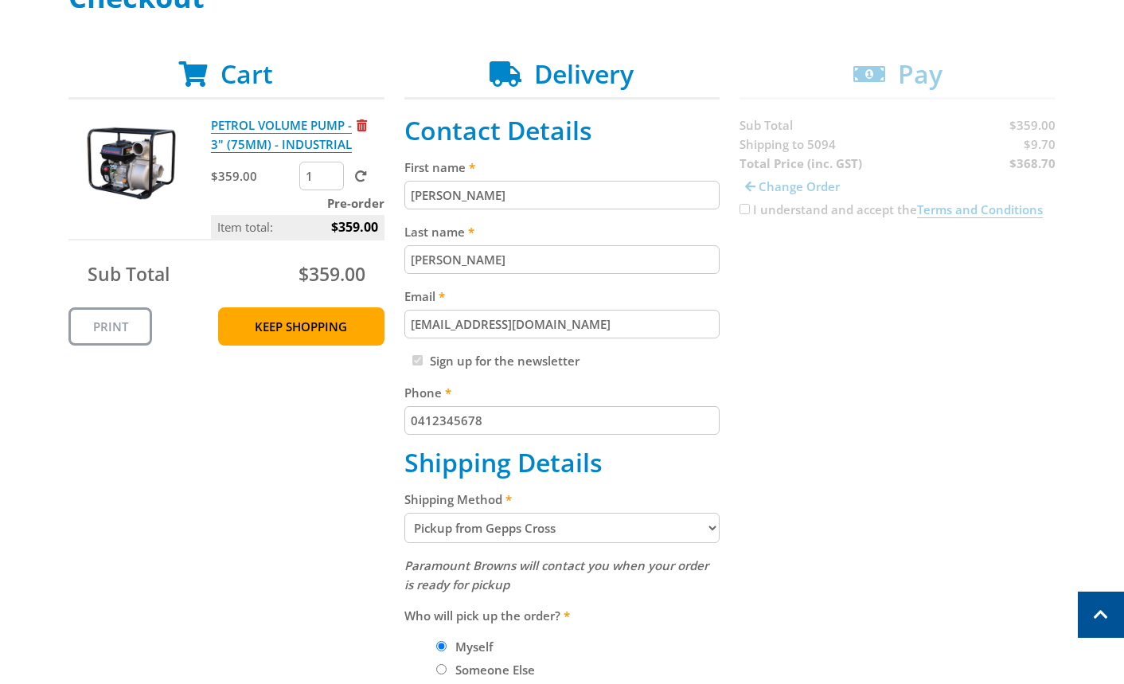
click at [454, 524] on select "Pickup from Gepps Cross Delivery" at bounding box center [562, 528] width 316 height 30
select select "Delivery"
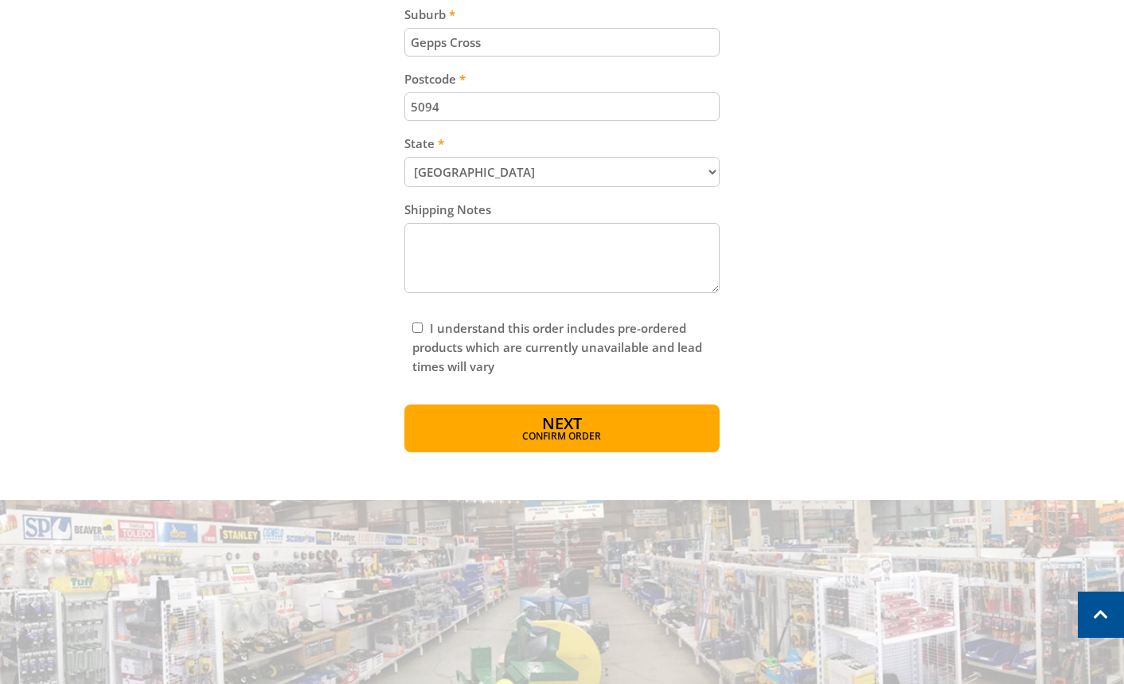
scroll to position [981, 0]
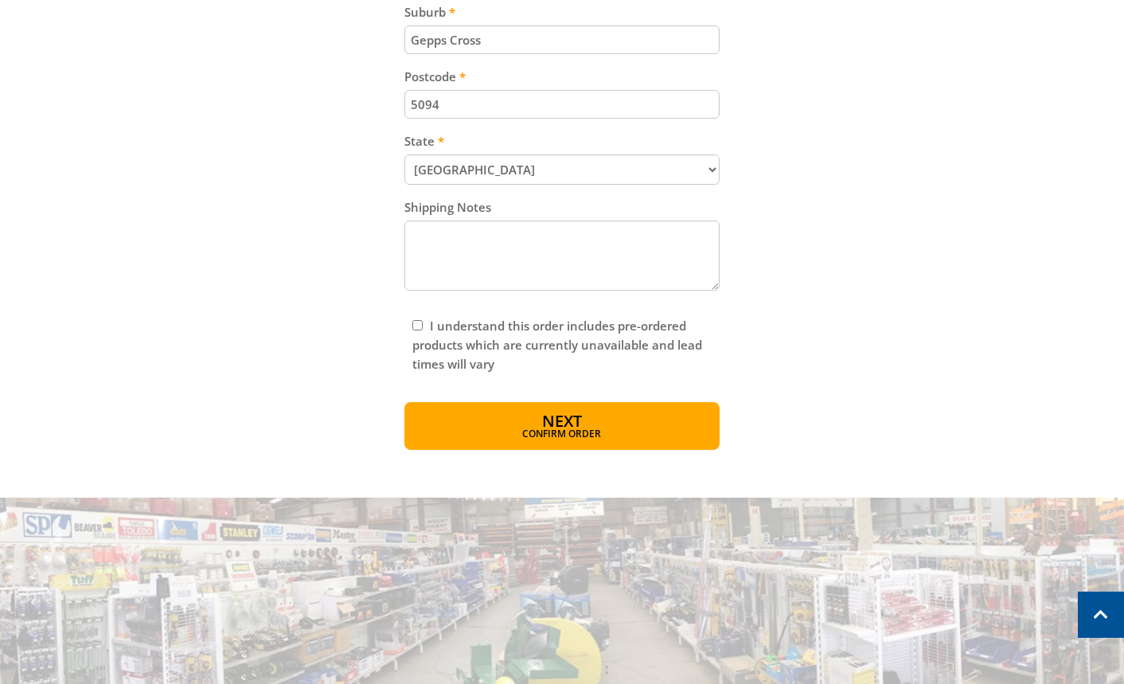
click at [417, 326] on input "I understand this order includes pre-ordered products which are currently unava…" at bounding box center [417, 325] width 10 height 10
checkbox input "true"
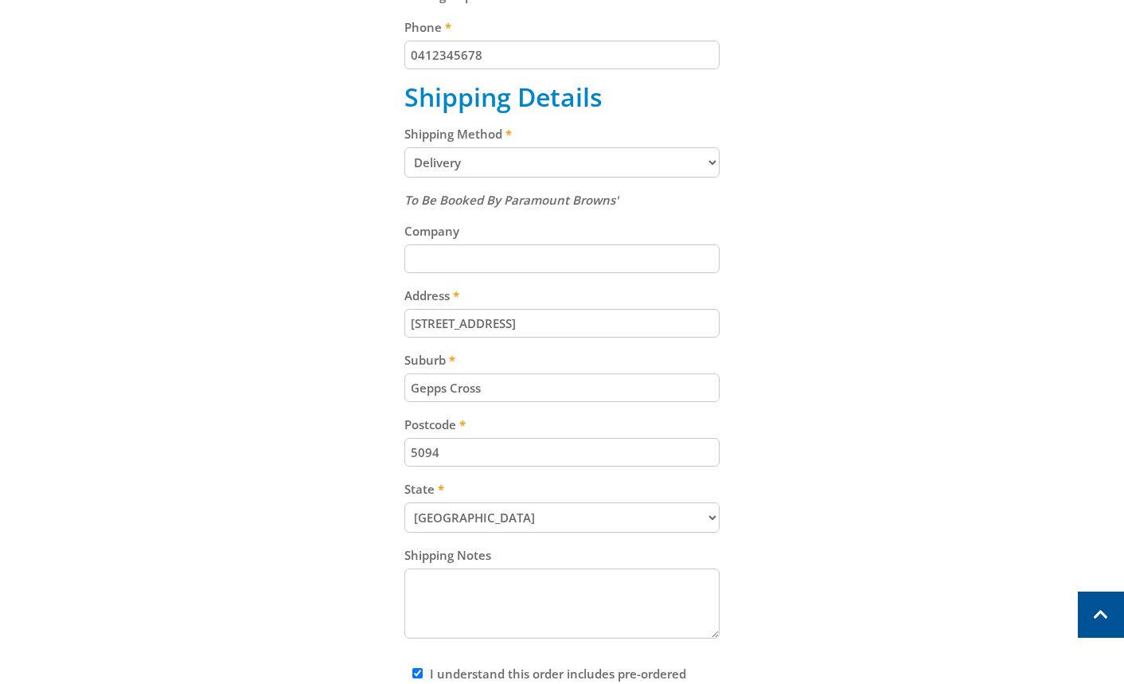
scroll to position [892, 0]
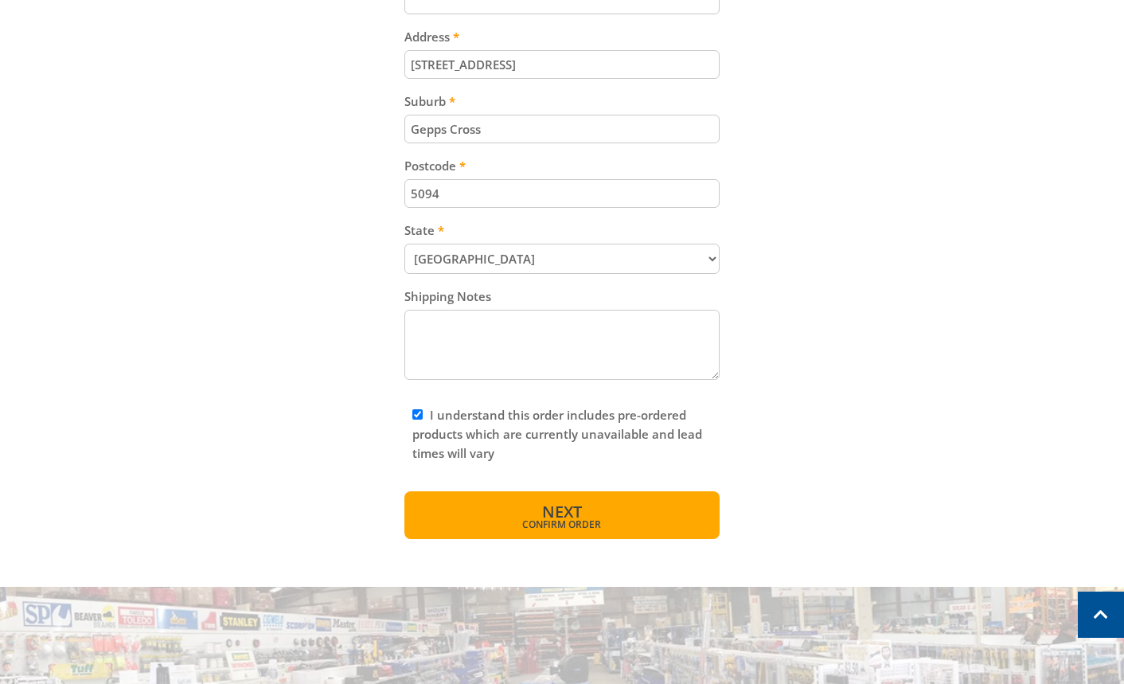
click at [493, 507] on button "Next Confirm order" at bounding box center [562, 515] width 316 height 48
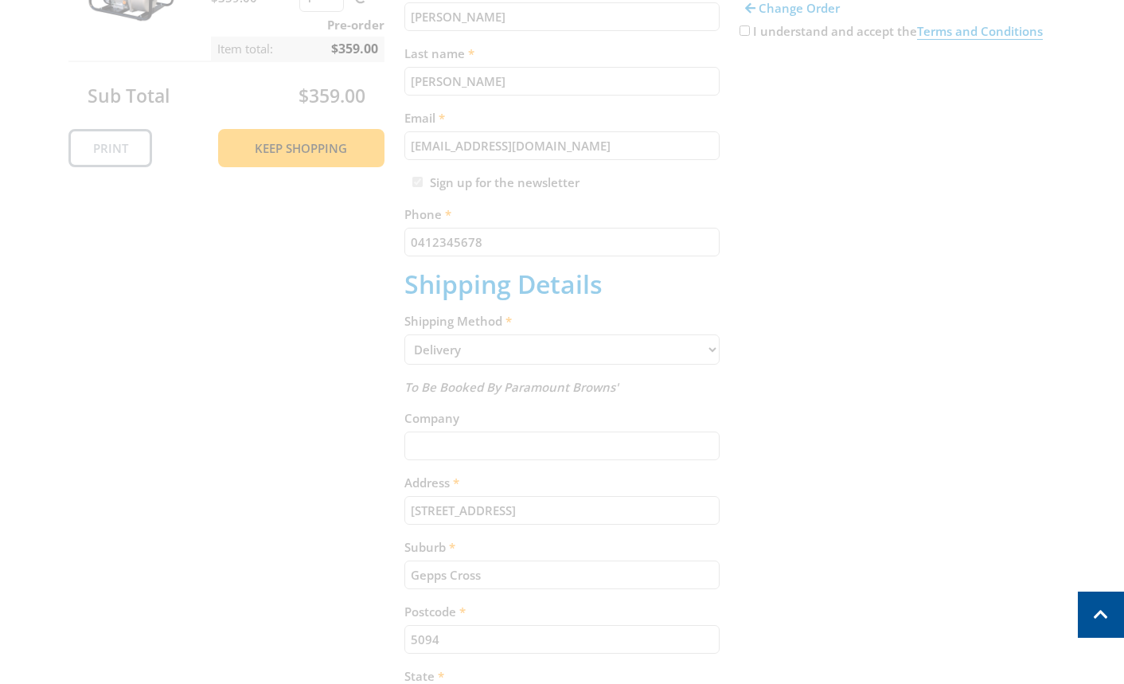
scroll to position [89, 0]
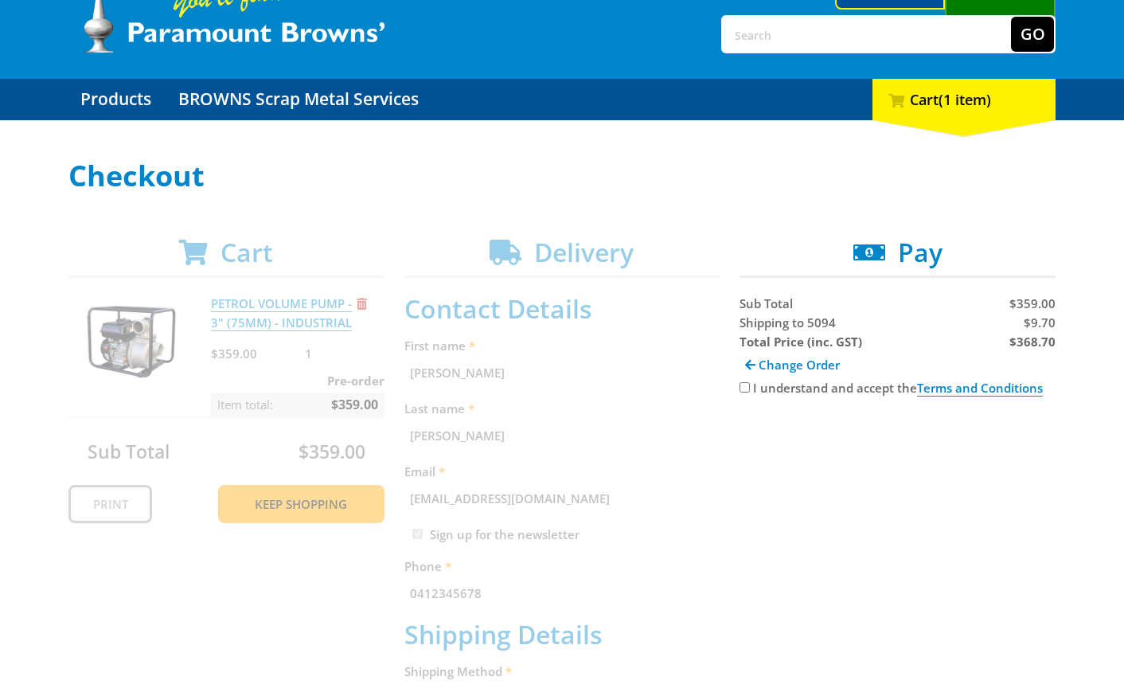
click at [751, 389] on div "I understand and accept the Terms and Conditions" at bounding box center [898, 387] width 316 height 19
click at [742, 390] on input "I understand and accept the Terms and Conditions" at bounding box center [745, 387] width 10 height 10
checkbox input "true"
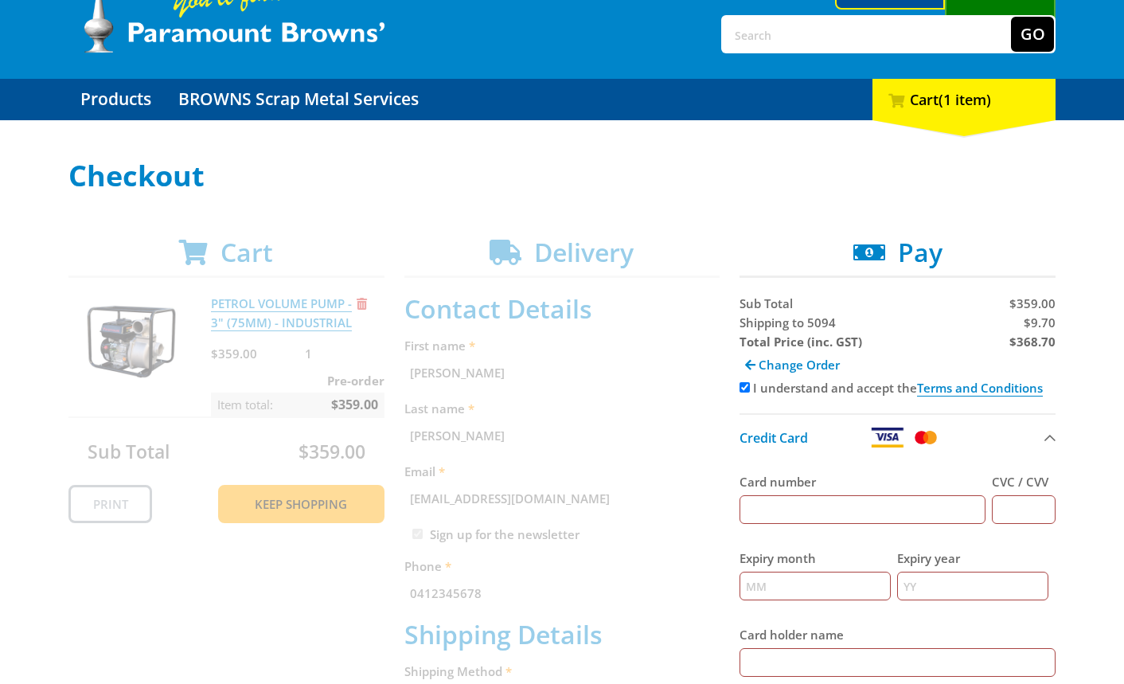
click at [868, 500] on input "Card number" at bounding box center [863, 509] width 246 height 29
type input "5454545454545454"
type input "123"
type input "12"
type input "2025"
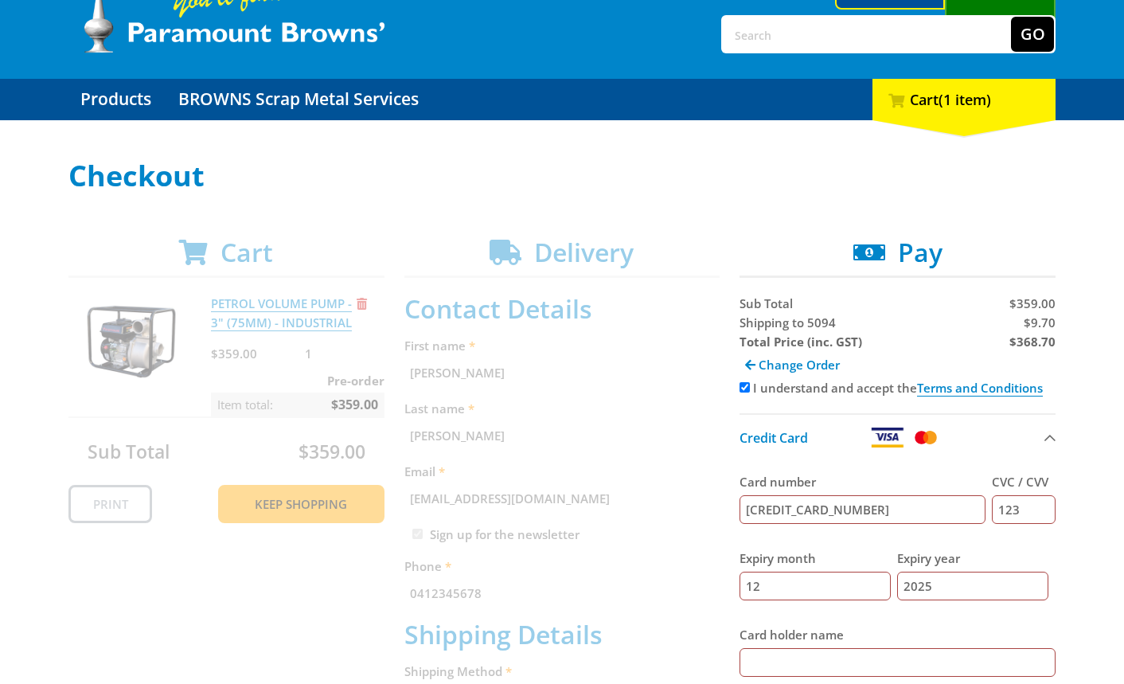
type input "[PERSON_NAME]"
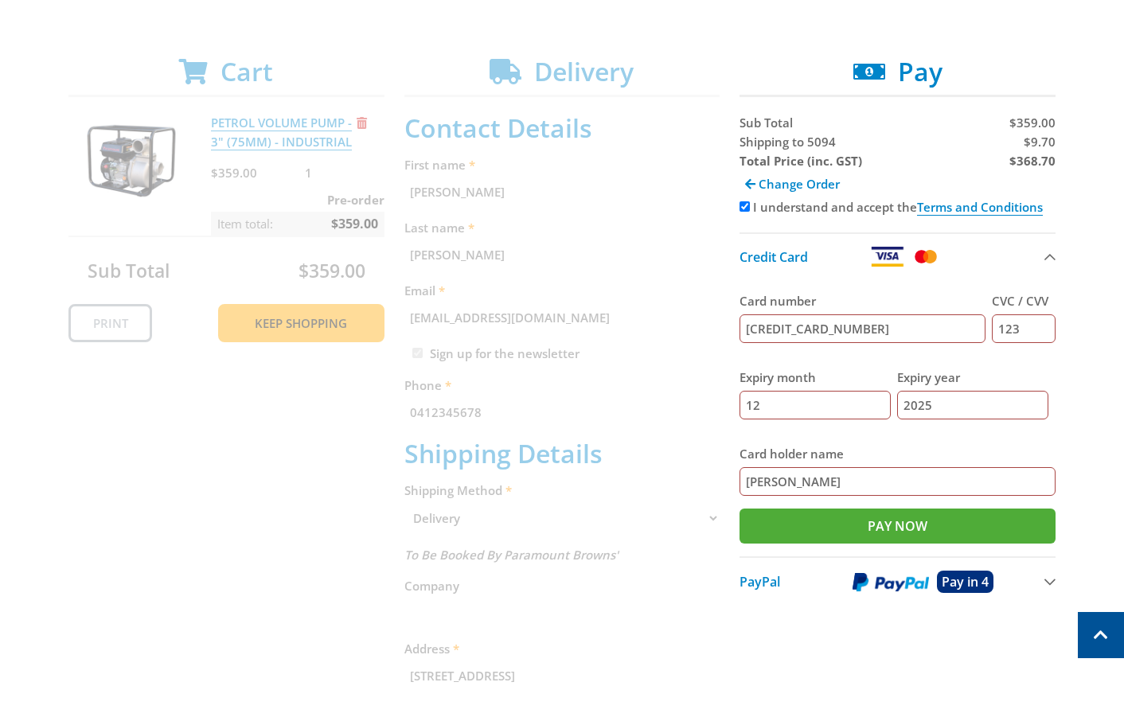
scroll to position [446, 0]
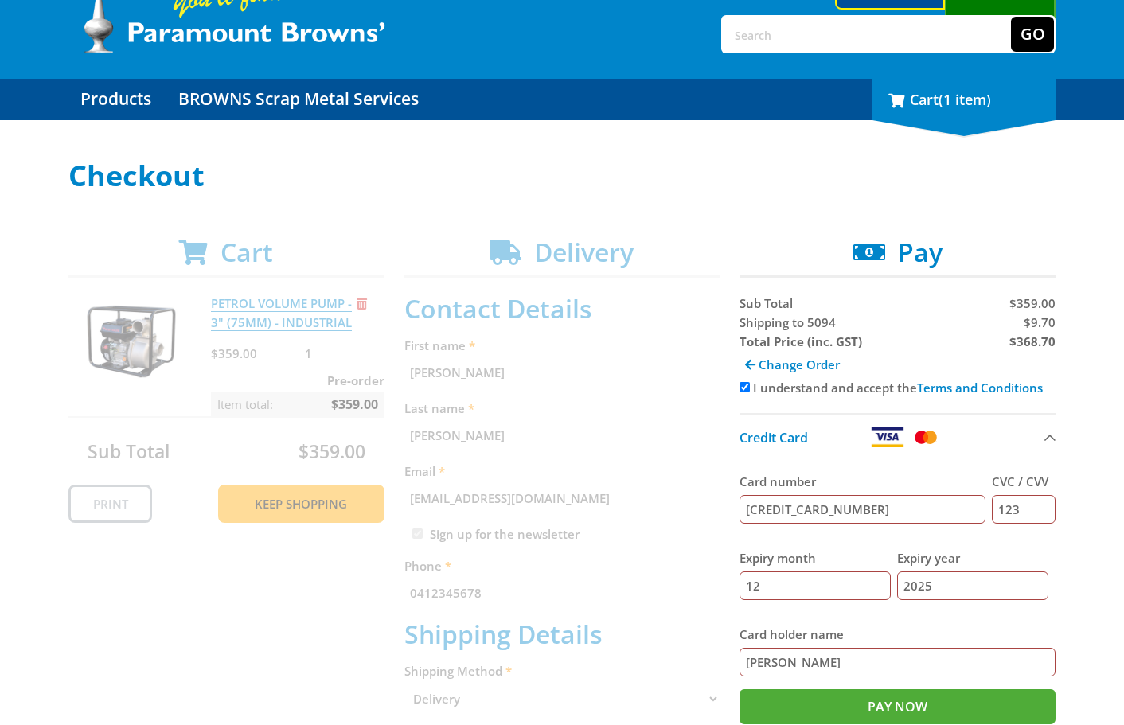
click at [936, 120] on div "1 Cart (1 item)" at bounding box center [963, 99] width 183 height 41
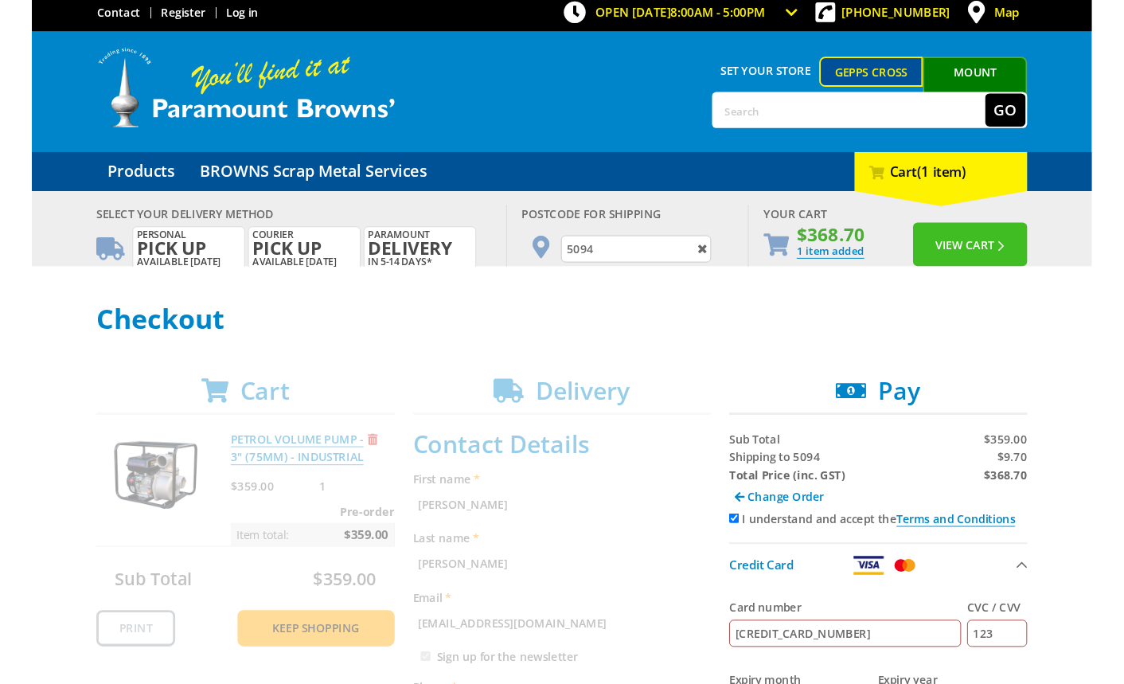
scroll to position [0, 0]
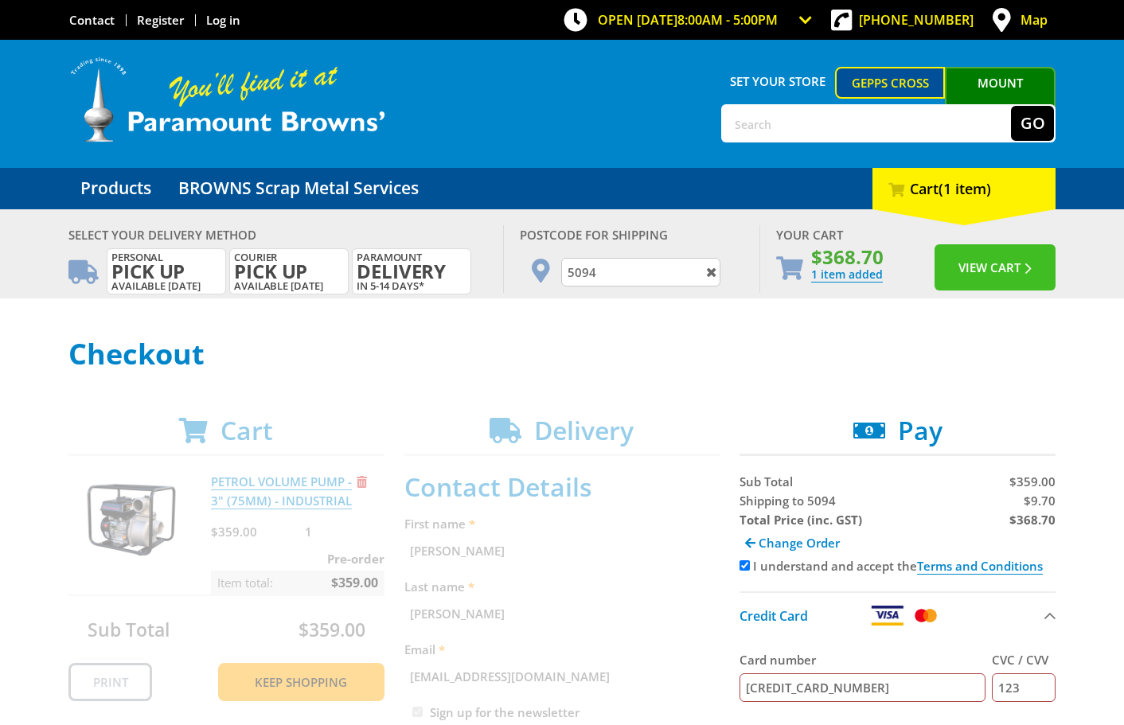
click at [952, 274] on button "View Cart" at bounding box center [995, 267] width 121 height 46
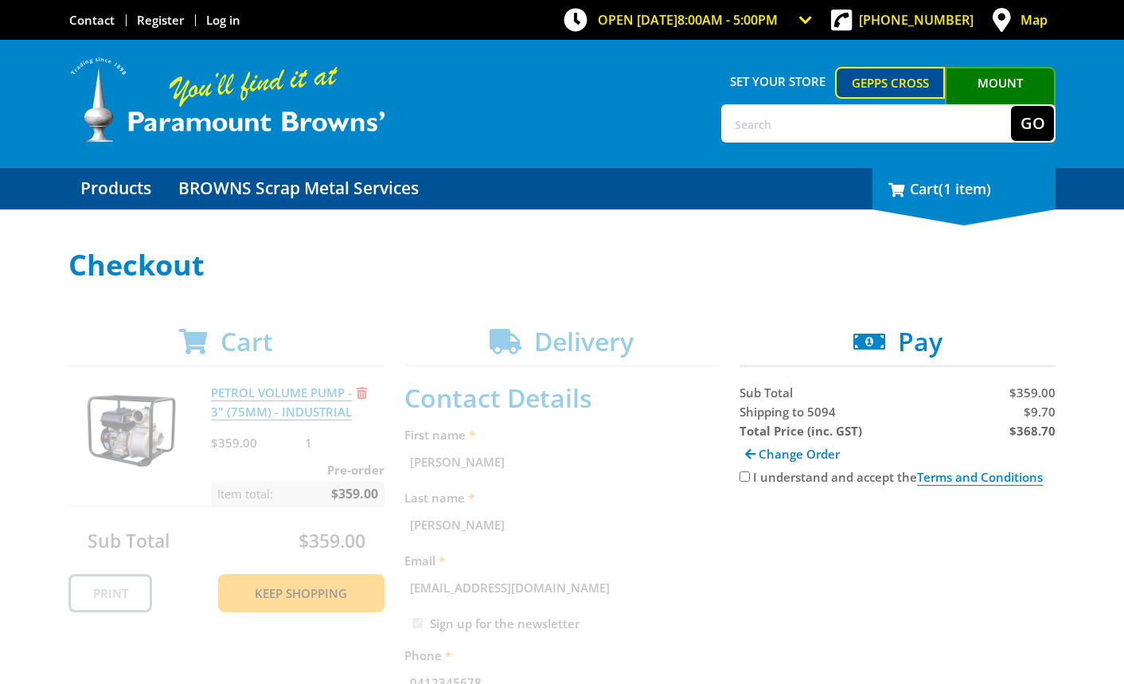
click at [922, 188] on div "1 Cart (1 item)" at bounding box center [963, 188] width 183 height 41
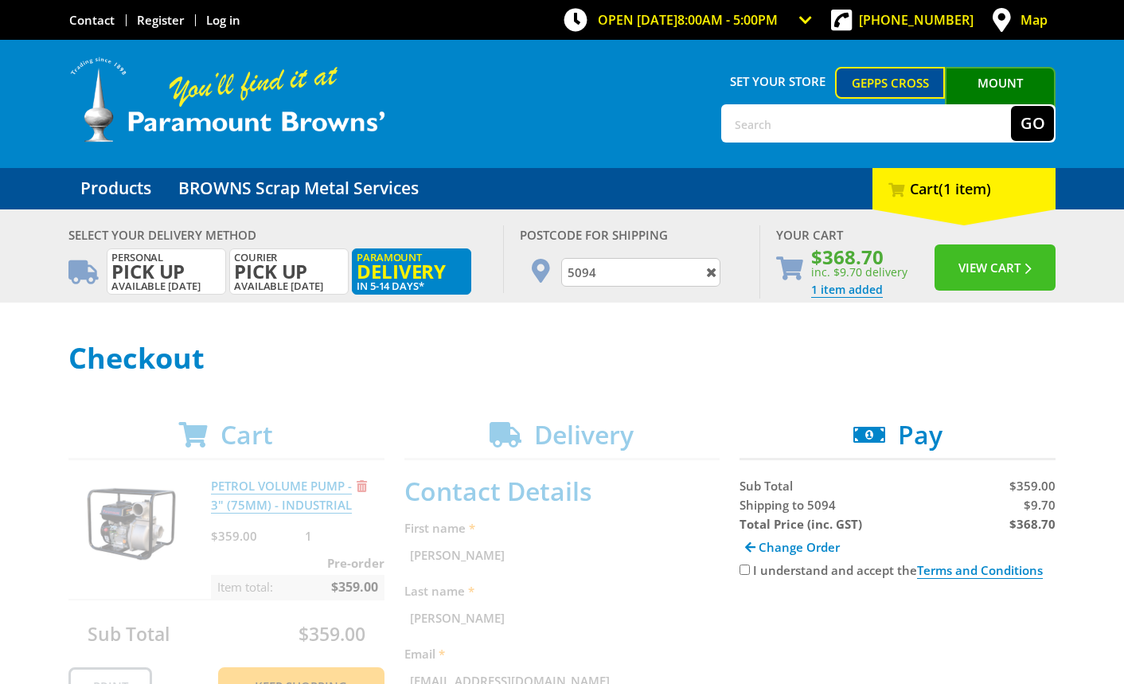
click at [964, 255] on button "View Cart" at bounding box center [995, 267] width 121 height 46
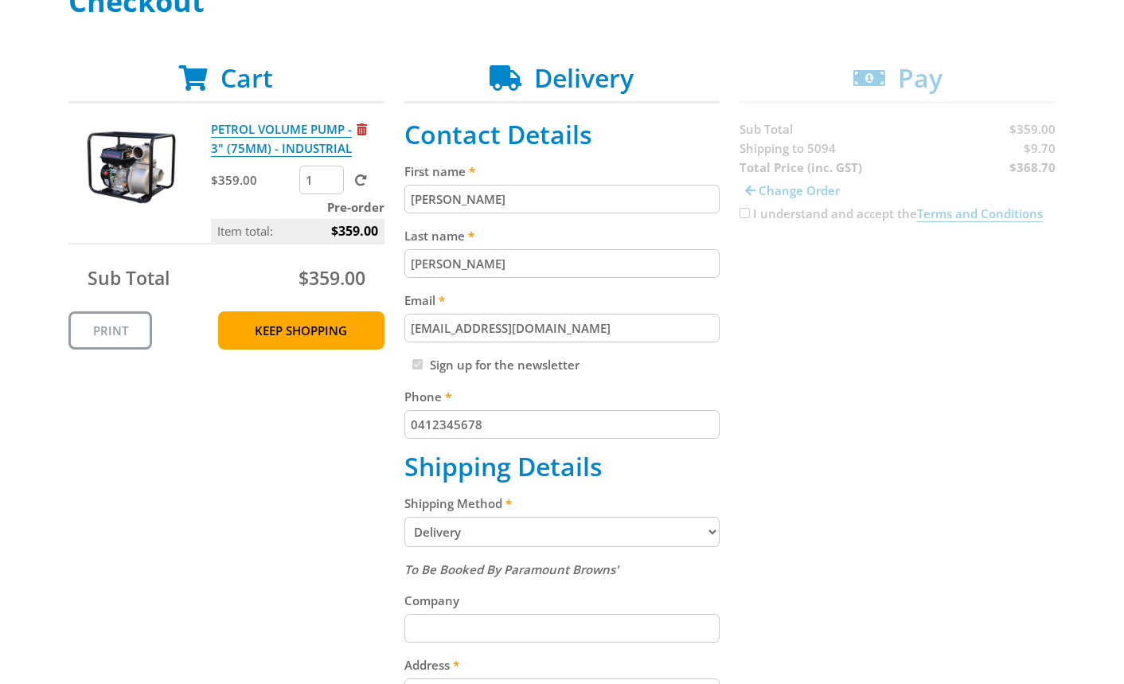
scroll to position [267, 0]
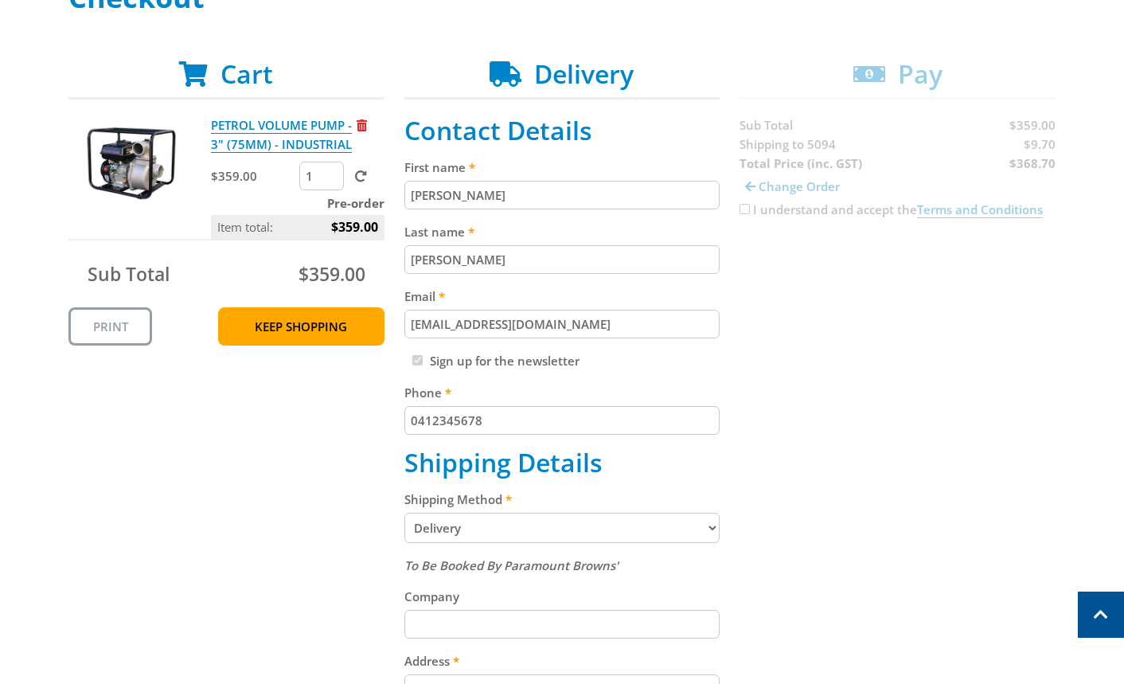
click at [496, 537] on select "Pickup from Gepps Cross Delivery" at bounding box center [562, 528] width 316 height 30
select select "Pickup"
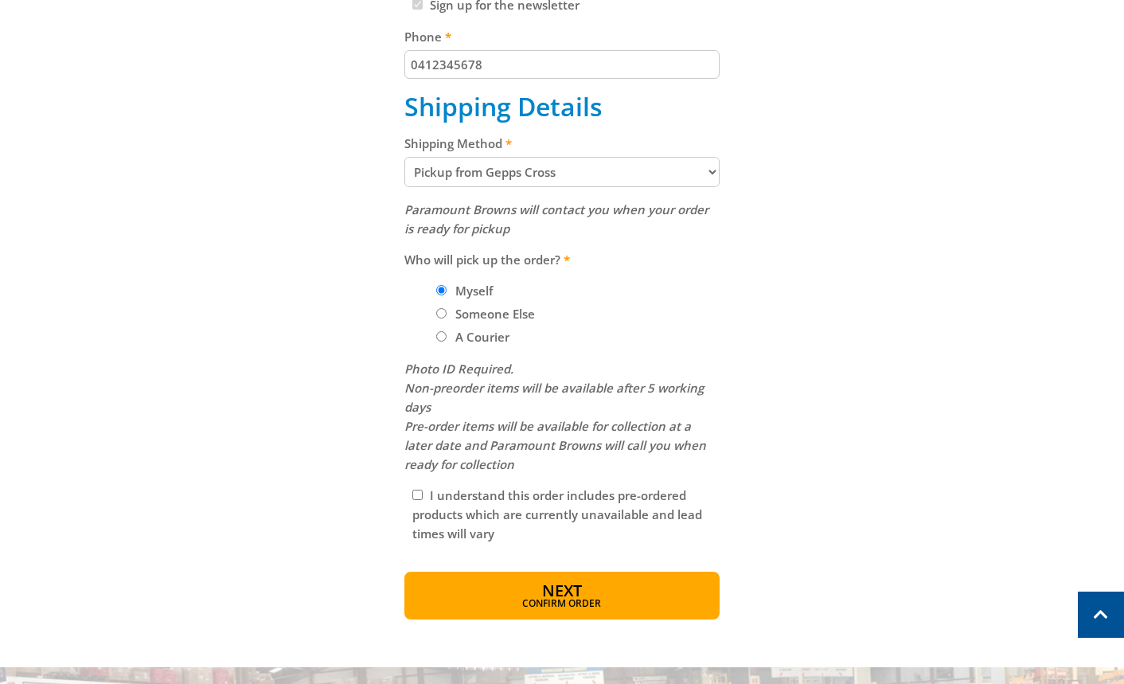
scroll to position [624, 0]
click at [476, 309] on label "Someone Else" at bounding box center [495, 312] width 91 height 27
click at [447, 309] on input "Someone Else" at bounding box center [441, 312] width 10 height 10
radio input "true"
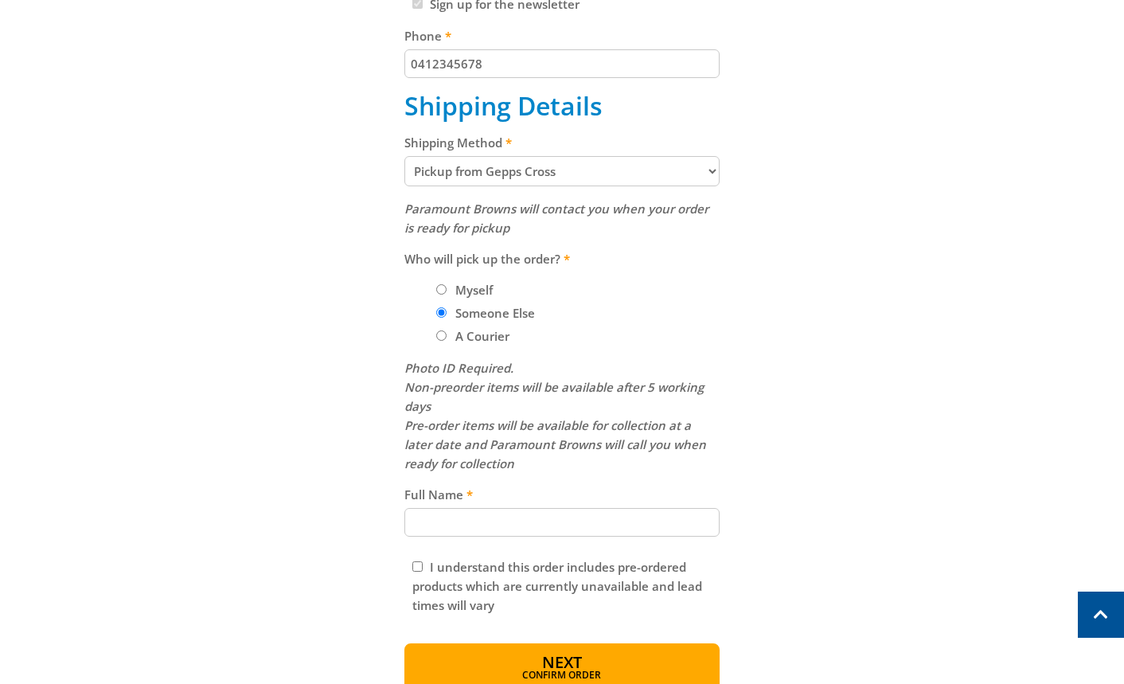
click at [460, 340] on label "A Courier" at bounding box center [482, 335] width 65 height 27
click at [447, 340] on input "A Courier" at bounding box center [441, 335] width 10 height 10
radio input "true"
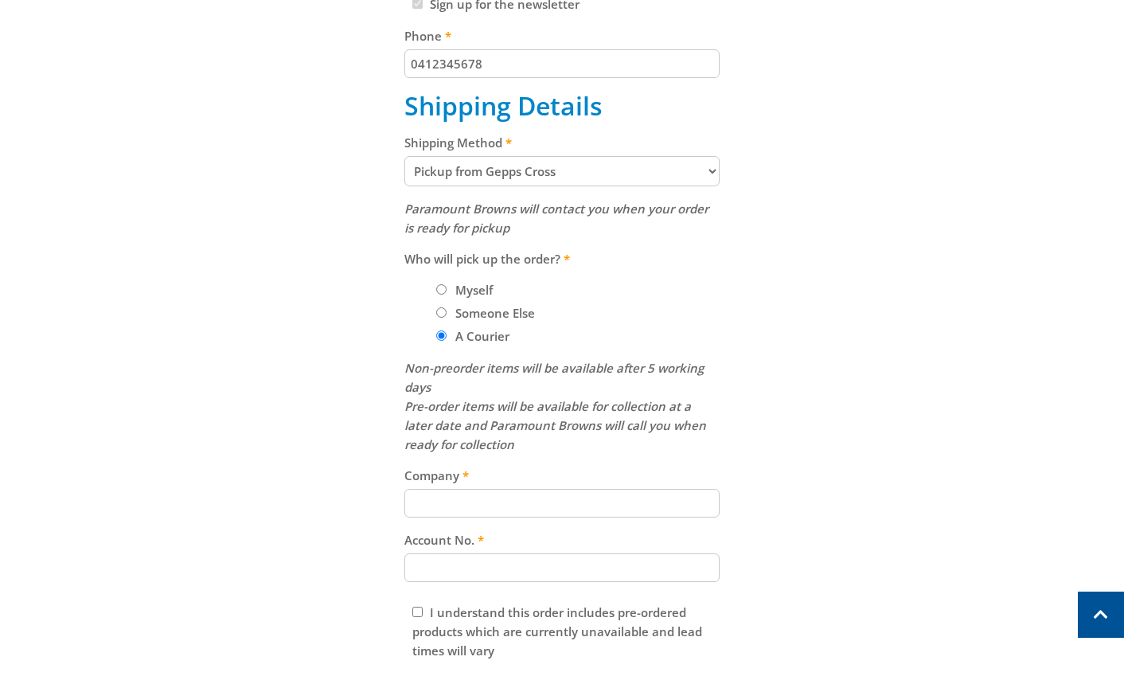
click at [450, 292] on label "Myself" at bounding box center [474, 289] width 49 height 27
click at [447, 292] on input "Myself" at bounding box center [441, 289] width 10 height 10
radio input "true"
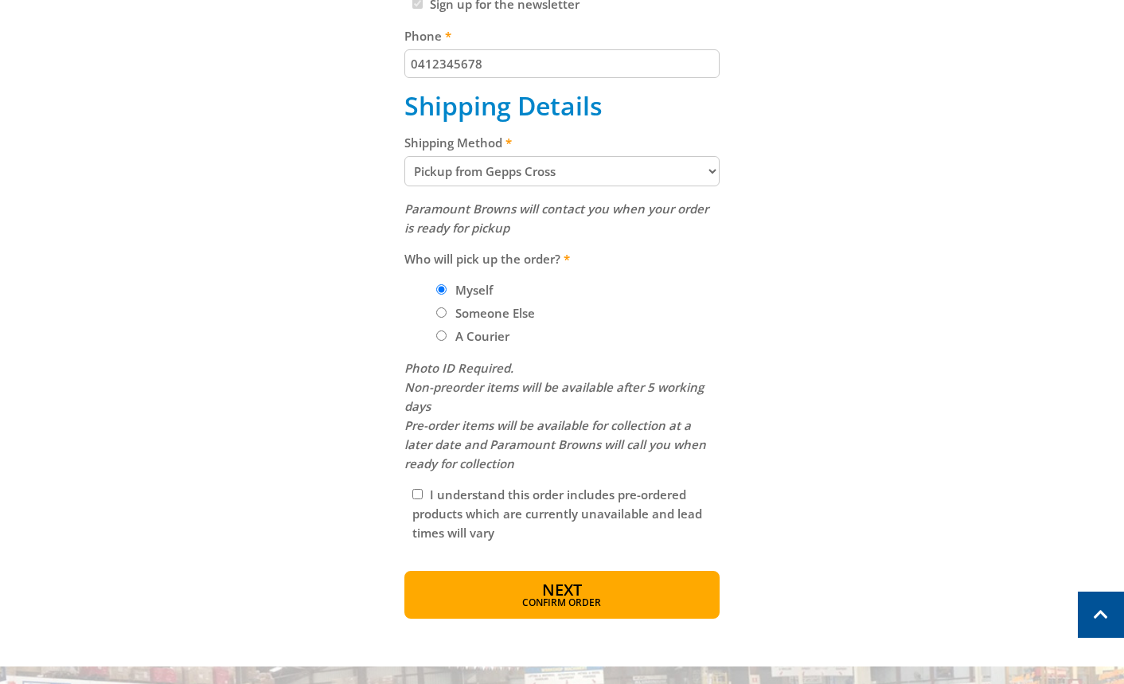
click at [420, 497] on input "I understand this order includes pre-ordered products which are currently unava…" at bounding box center [417, 494] width 10 height 10
checkbox input "true"
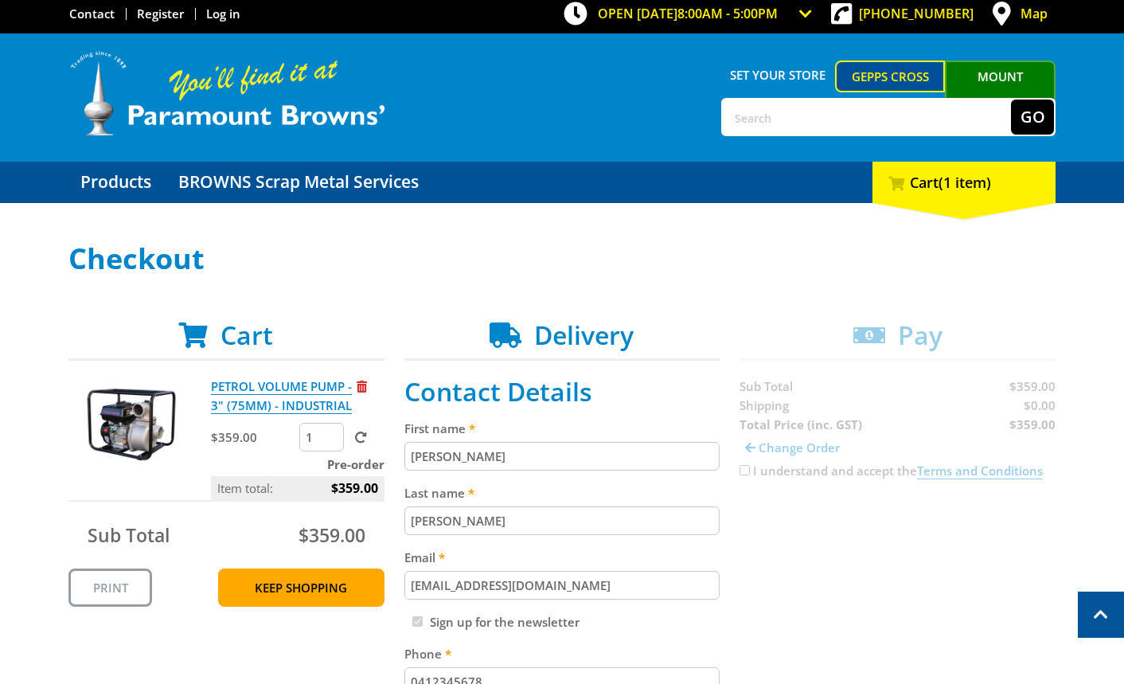
scroll to position [0, 0]
